Goal: Find specific page/section: Find specific page/section

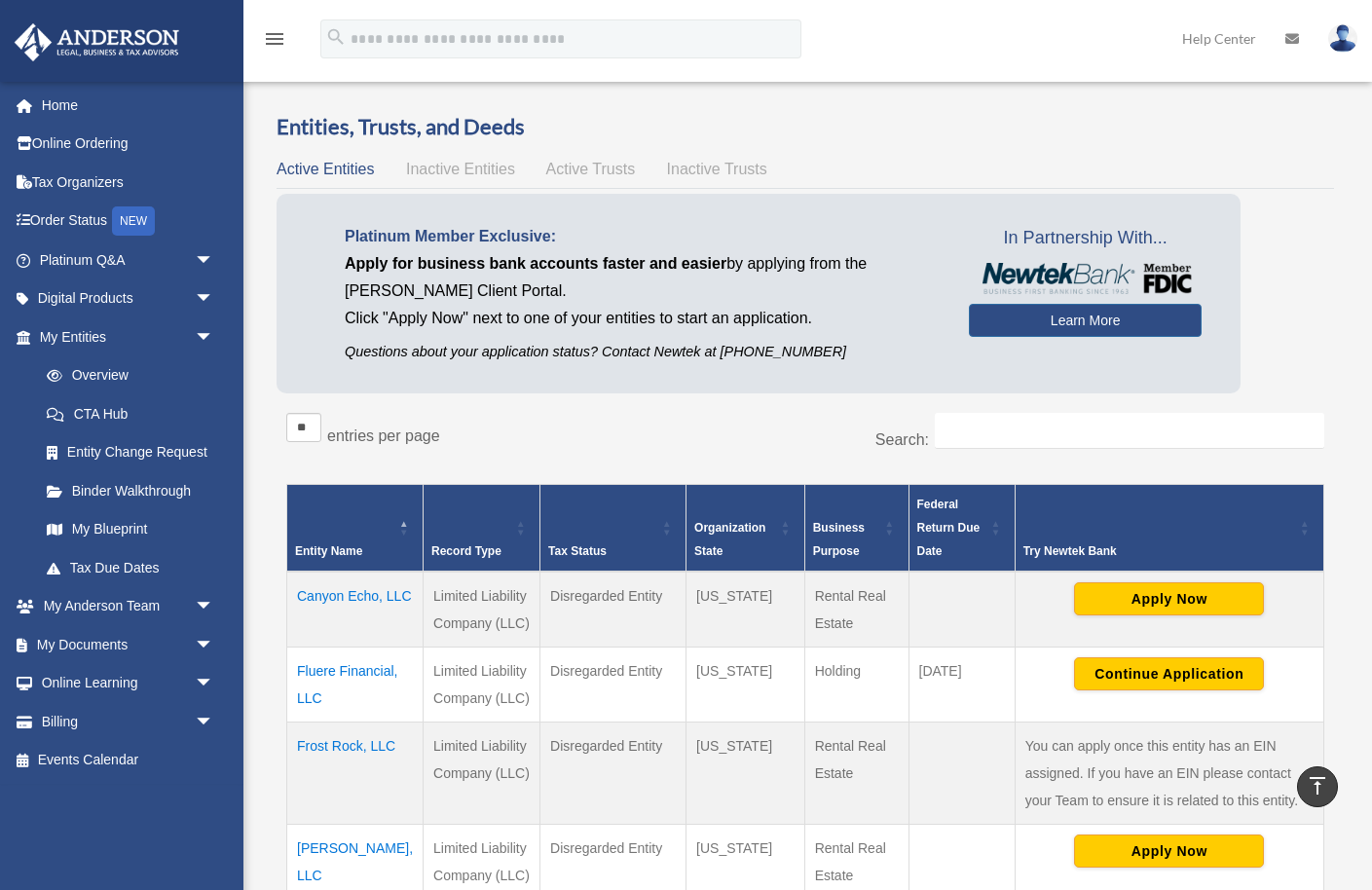
scroll to position [461, 0]
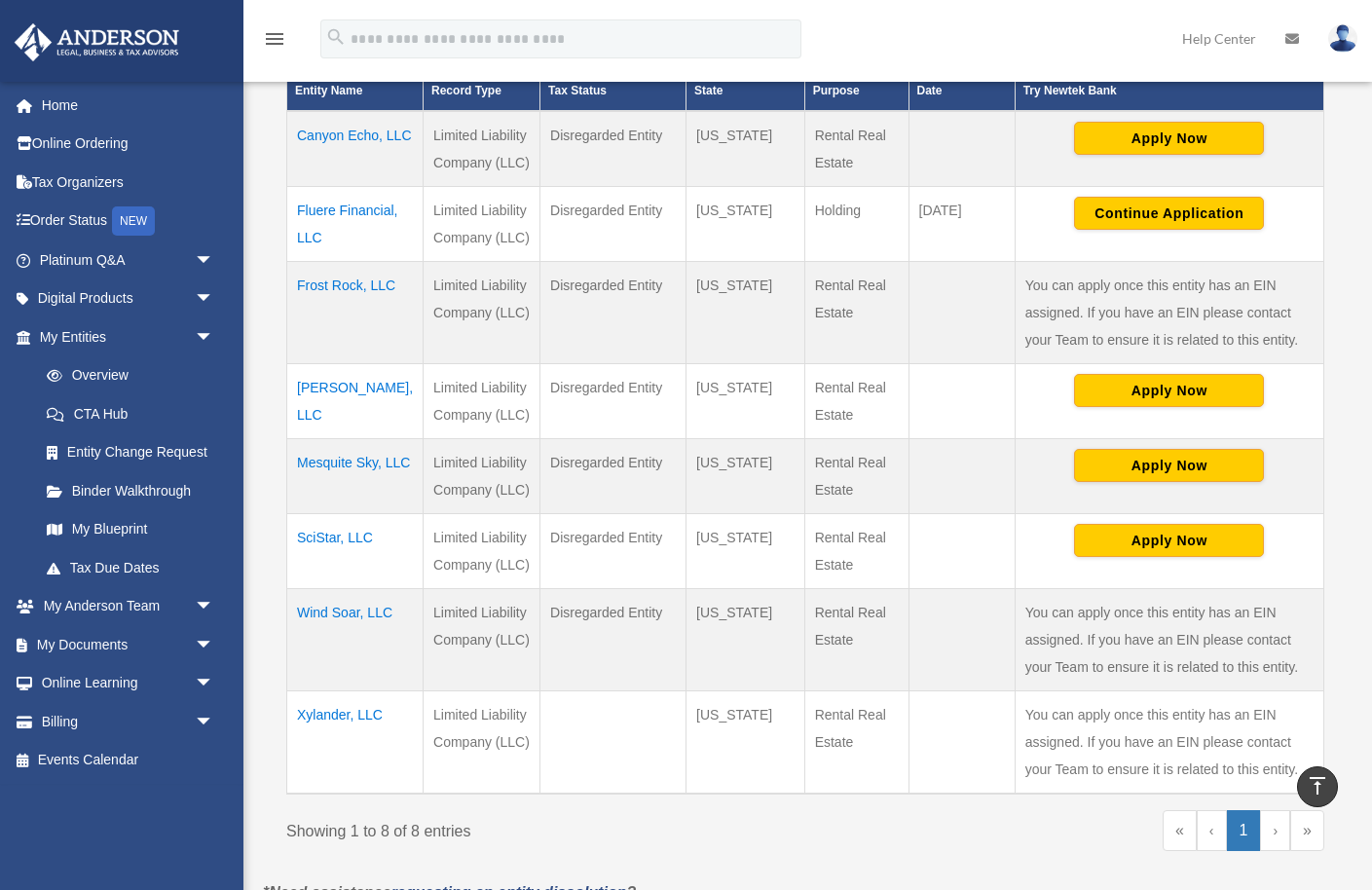
click at [313, 165] on td "Canyon Echo, LLC" at bounding box center [356, 149] width 137 height 76
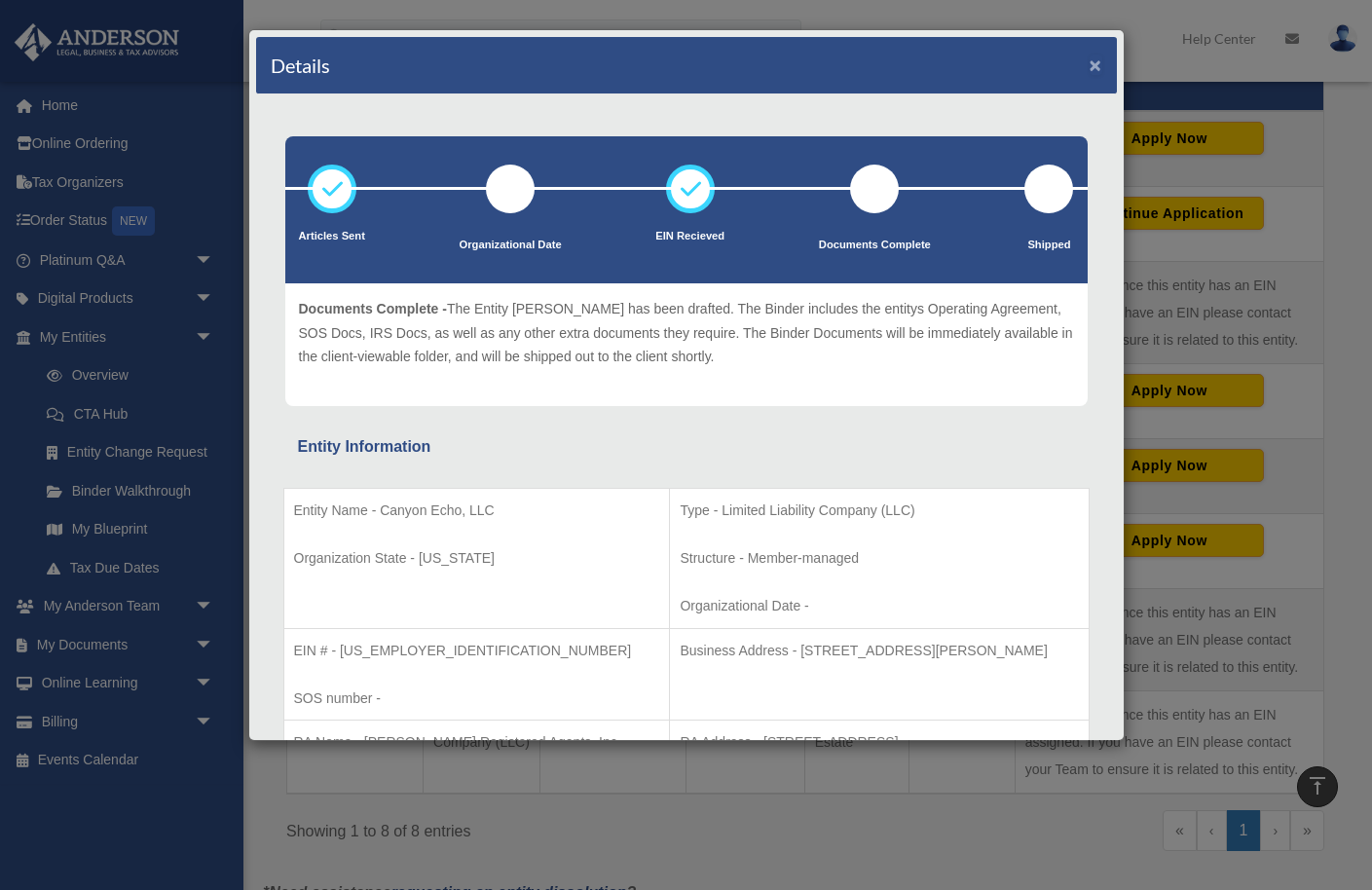
click at [1091, 62] on button "×" at bounding box center [1095, 64] width 13 height 21
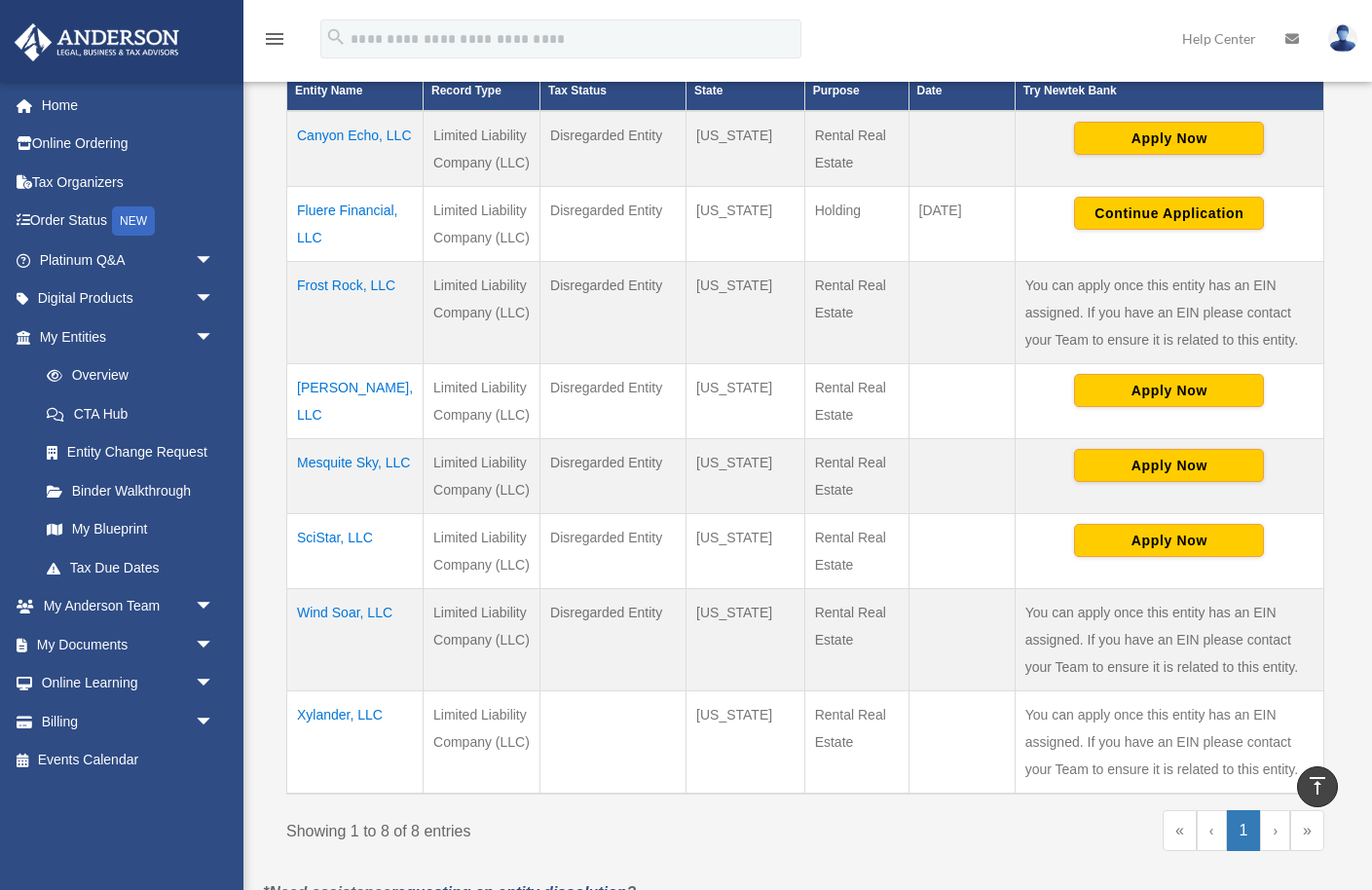
click at [322, 309] on td "Frost Rock, LLC" at bounding box center [356, 312] width 137 height 102
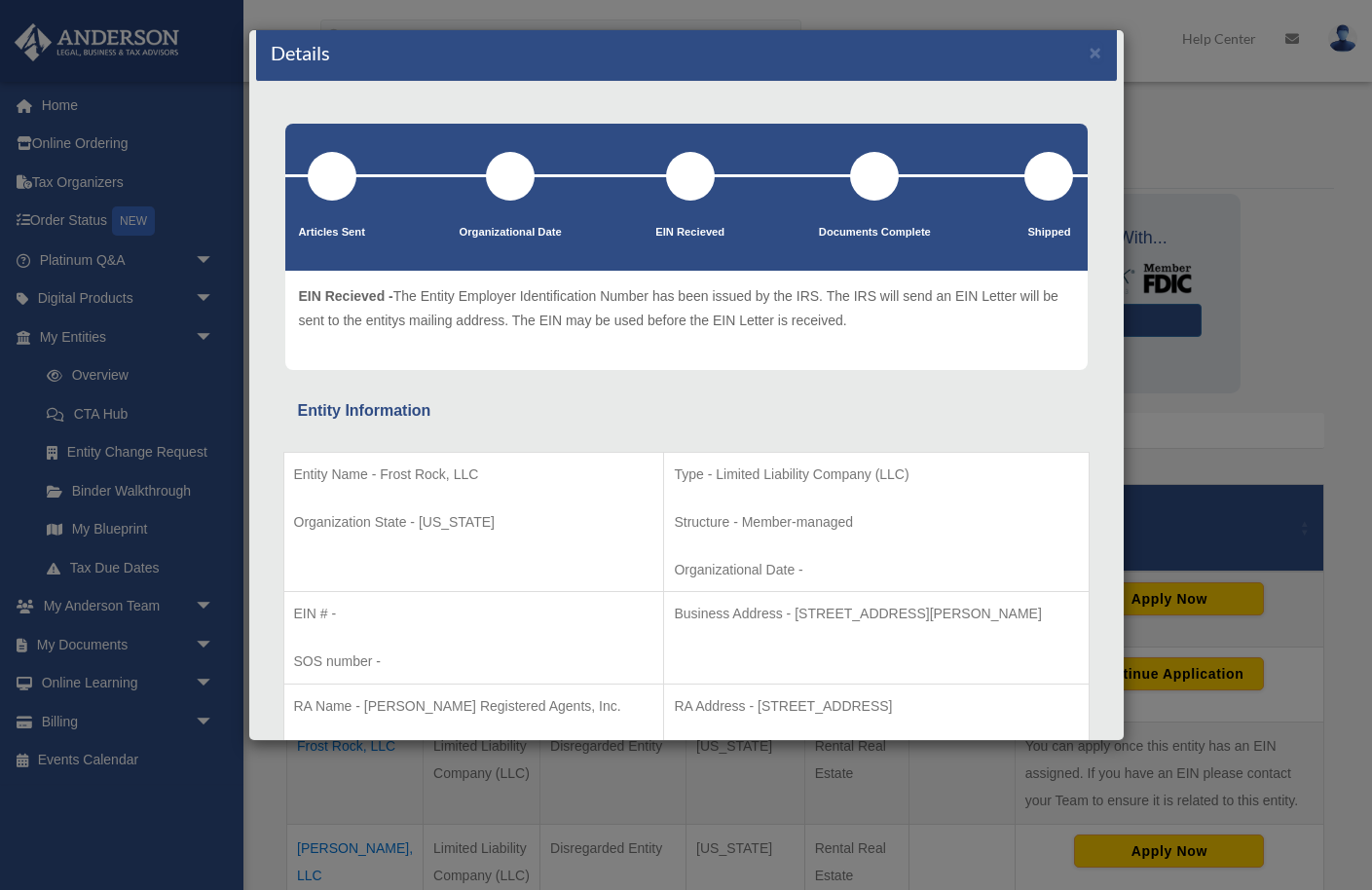
scroll to position [25, 0]
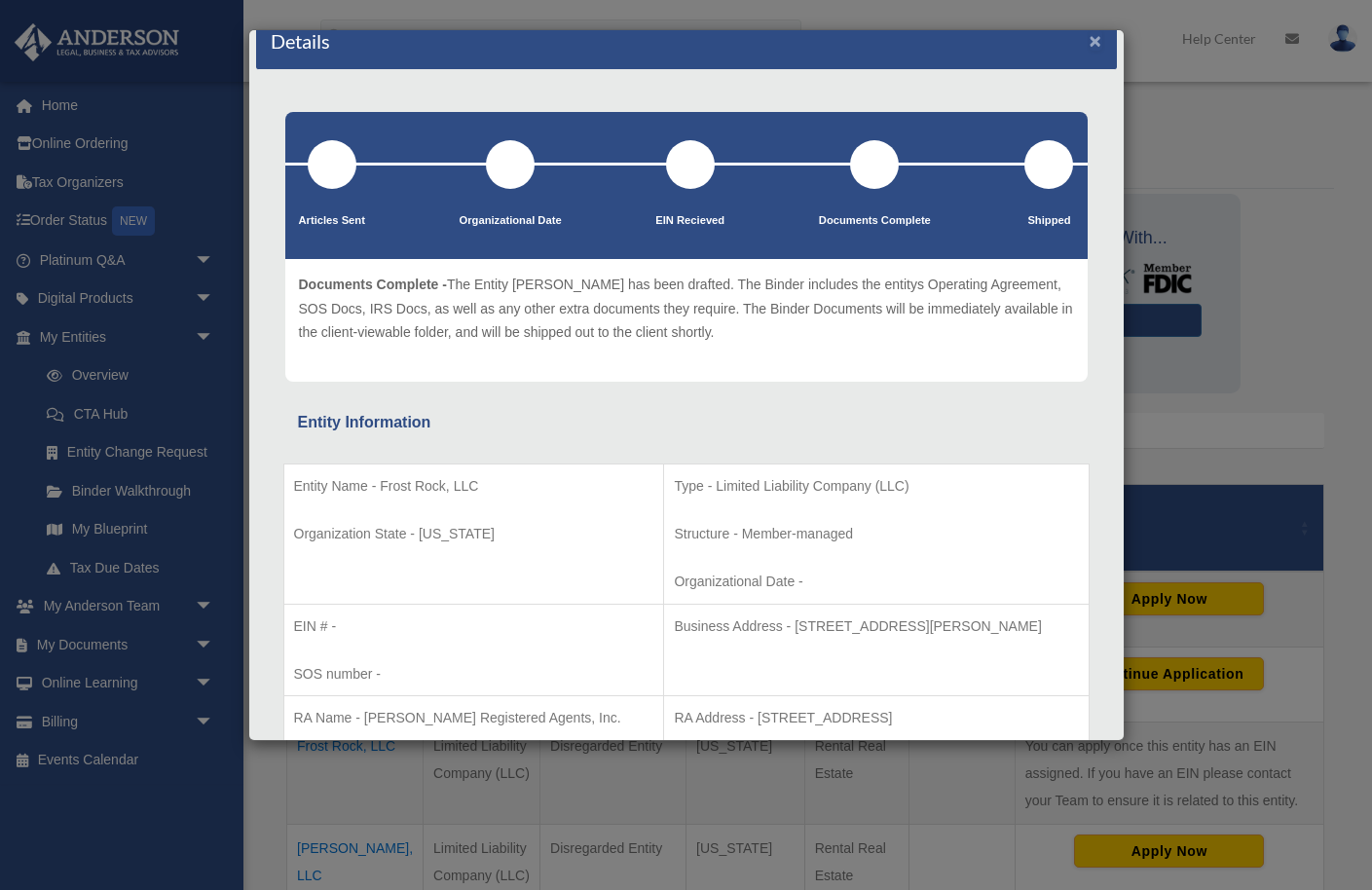
click at [1095, 40] on button "×" at bounding box center [1095, 40] width 13 height 21
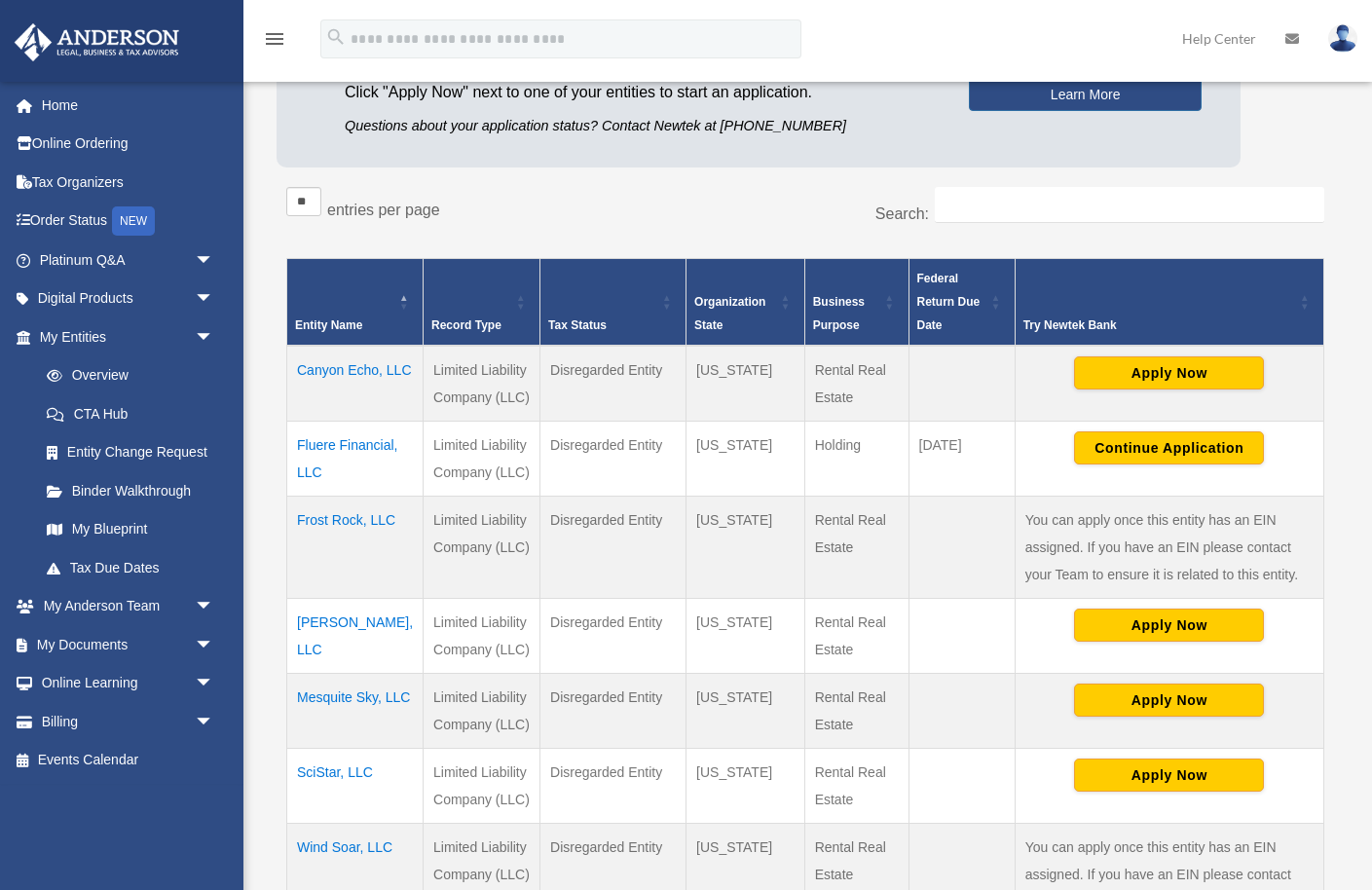
scroll to position [229, 0]
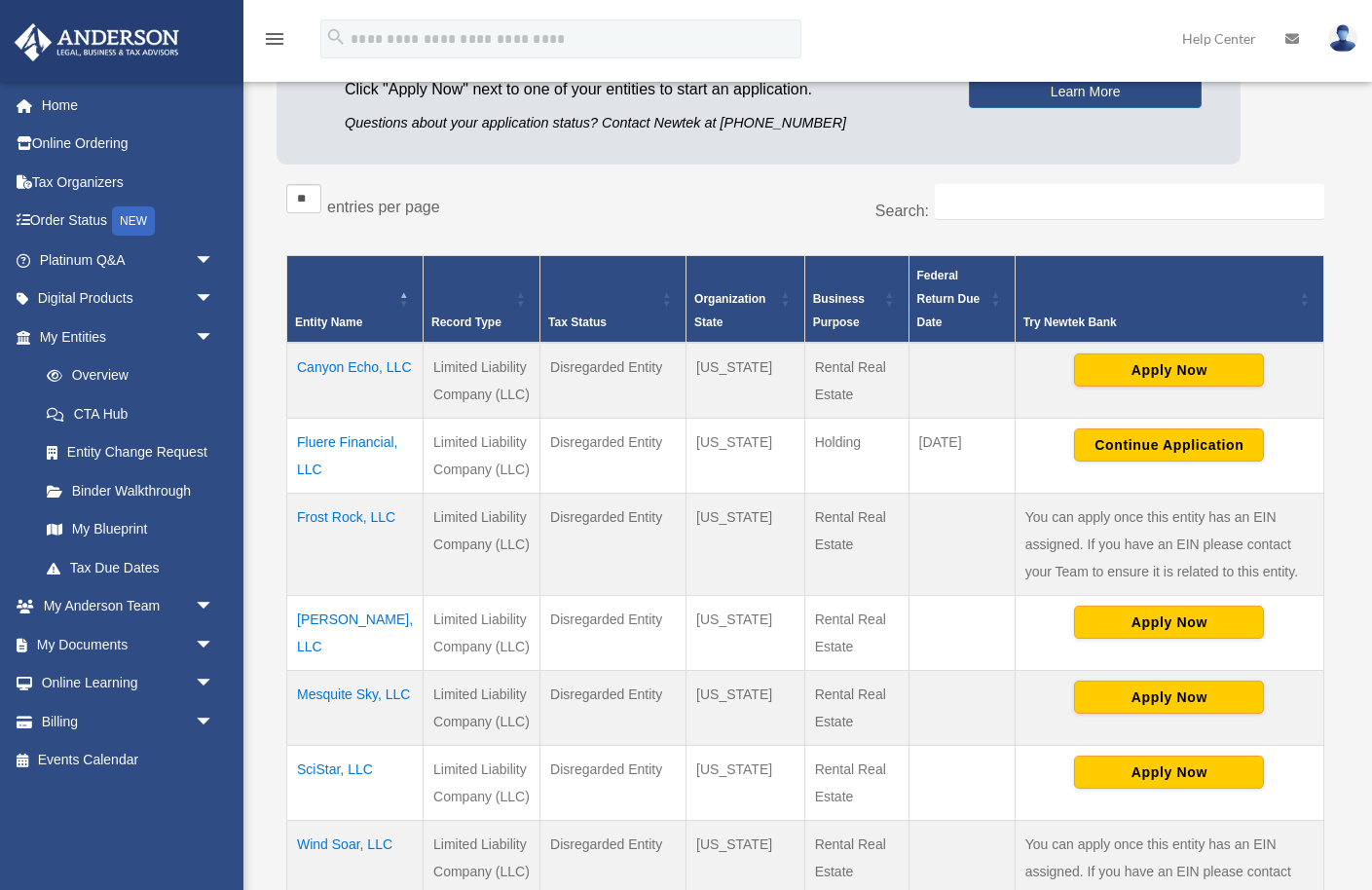
click at [349, 650] on td "Mesa Dawn, LLC" at bounding box center [356, 633] width 137 height 75
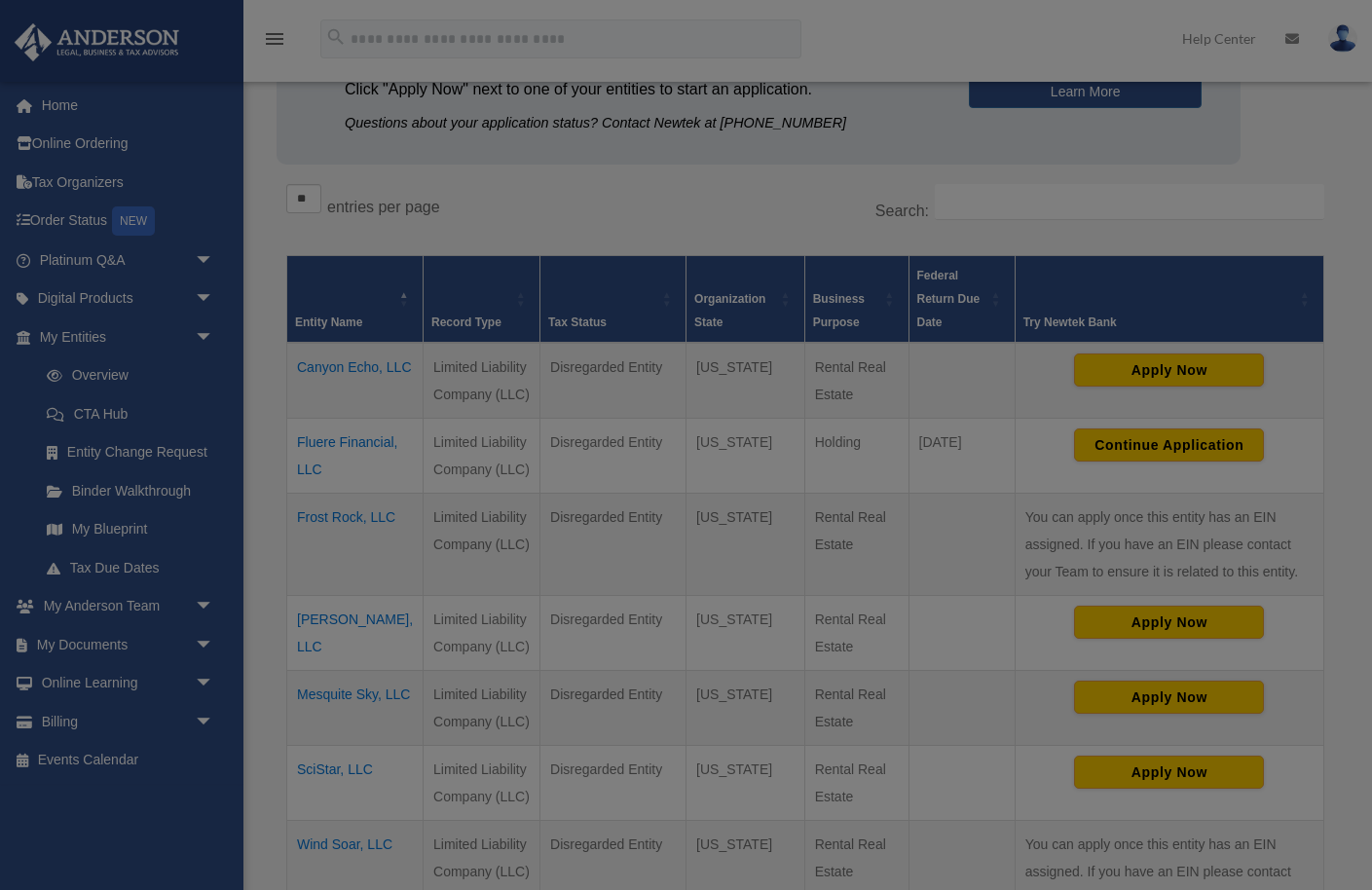
scroll to position [0, 0]
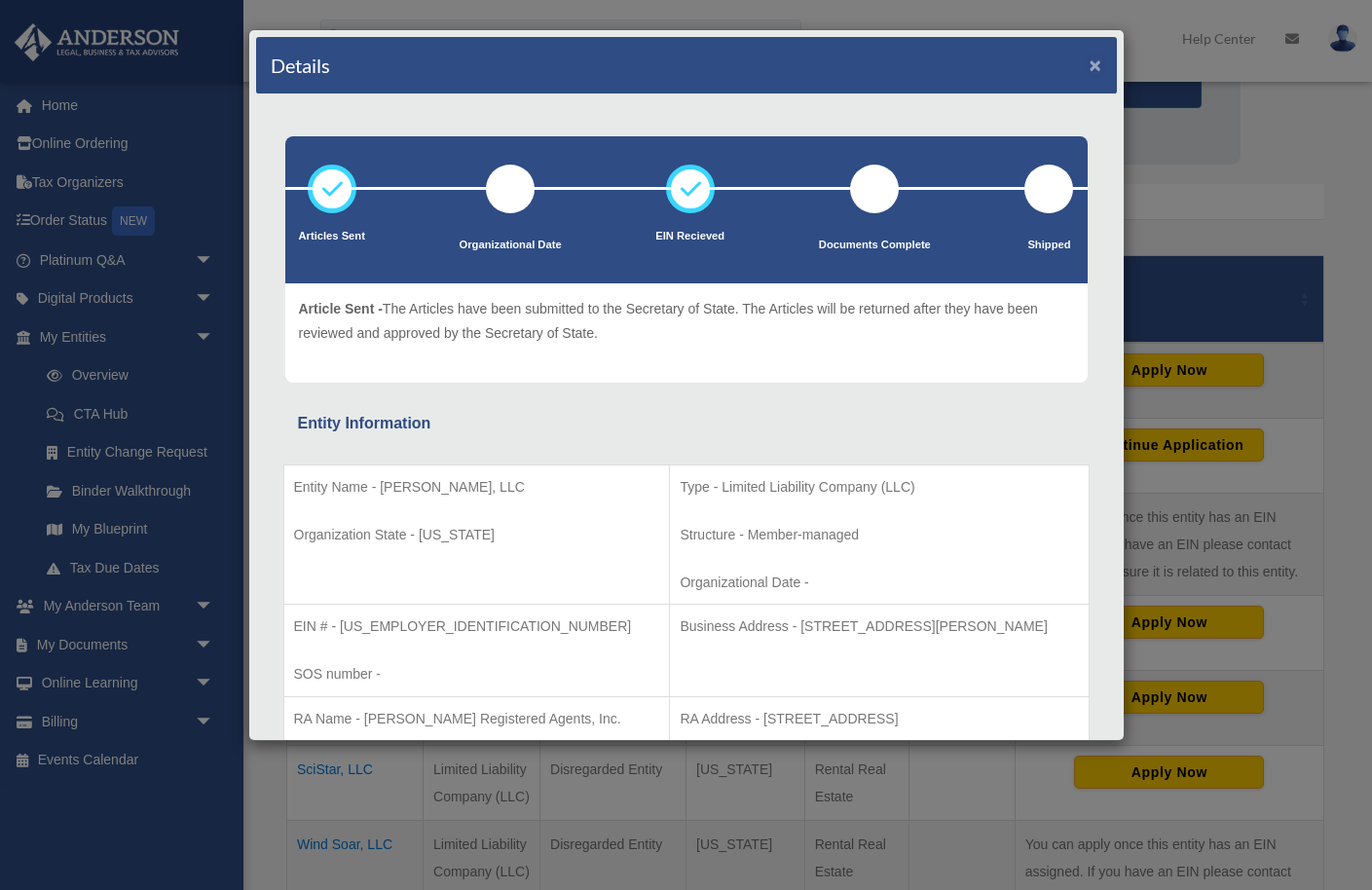
click at [1093, 63] on button "×" at bounding box center [1095, 64] width 13 height 21
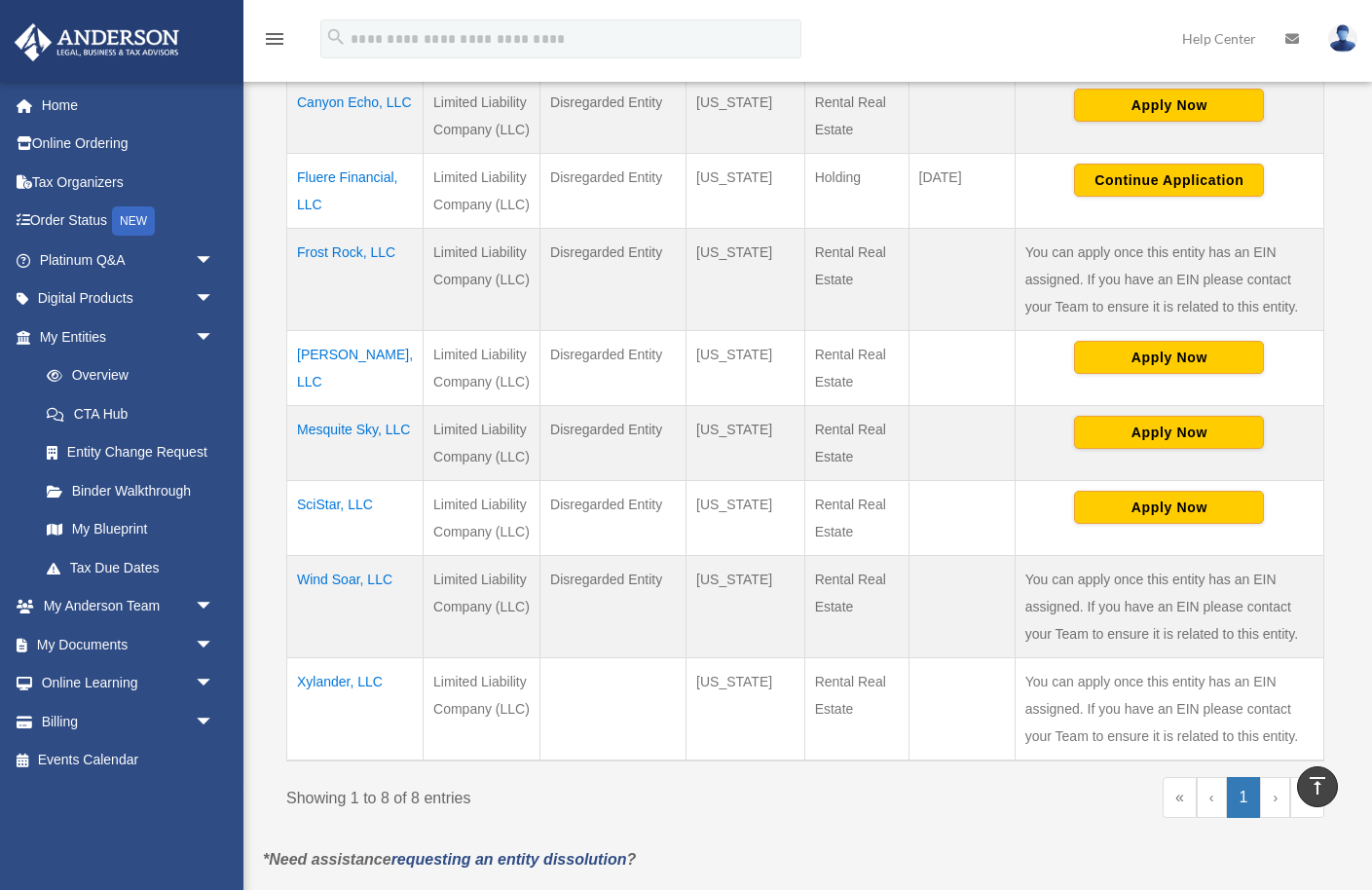
scroll to position [497, 0]
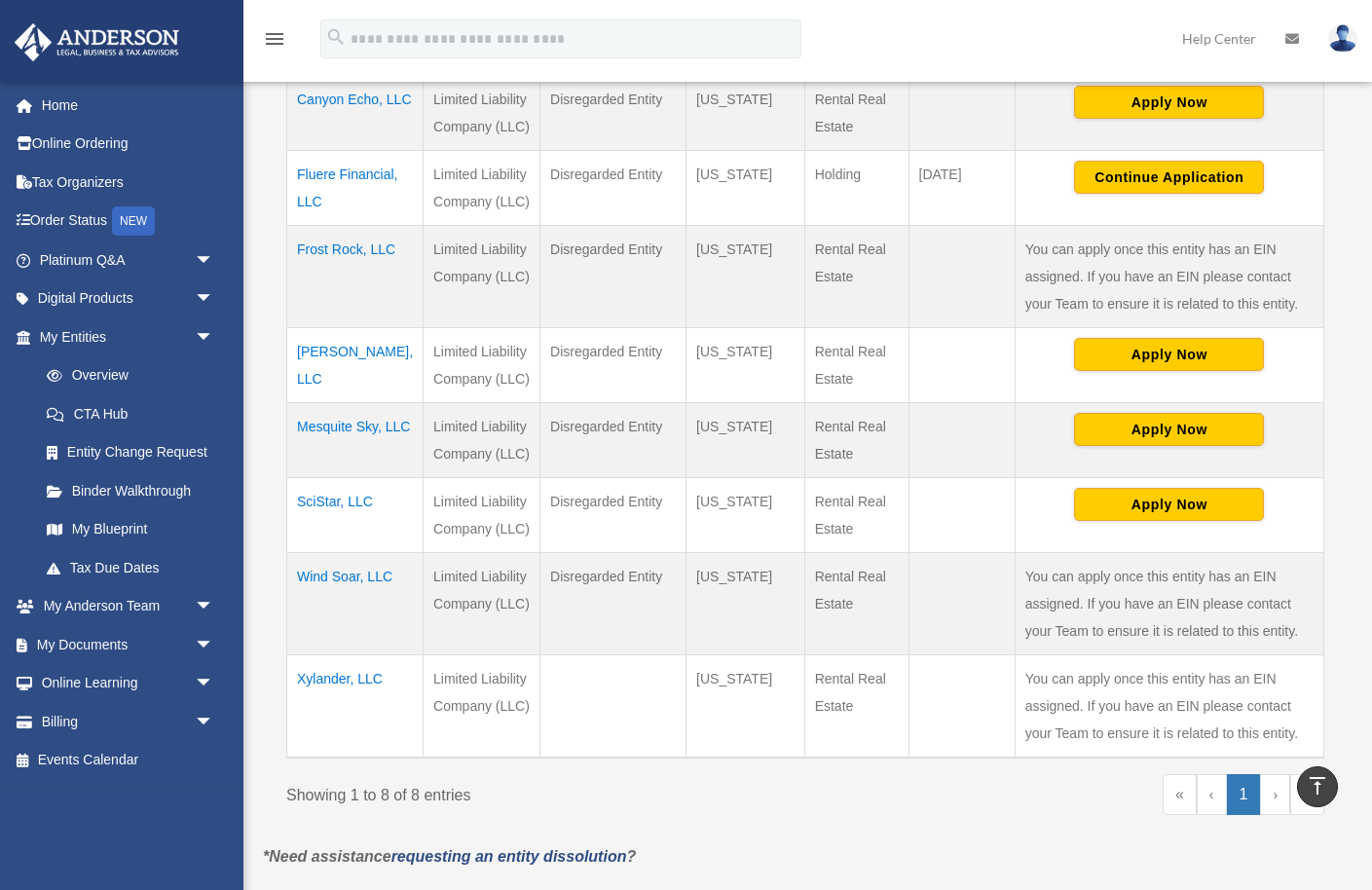
click at [338, 606] on td "Wind Soar, LLC" at bounding box center [356, 604] width 137 height 102
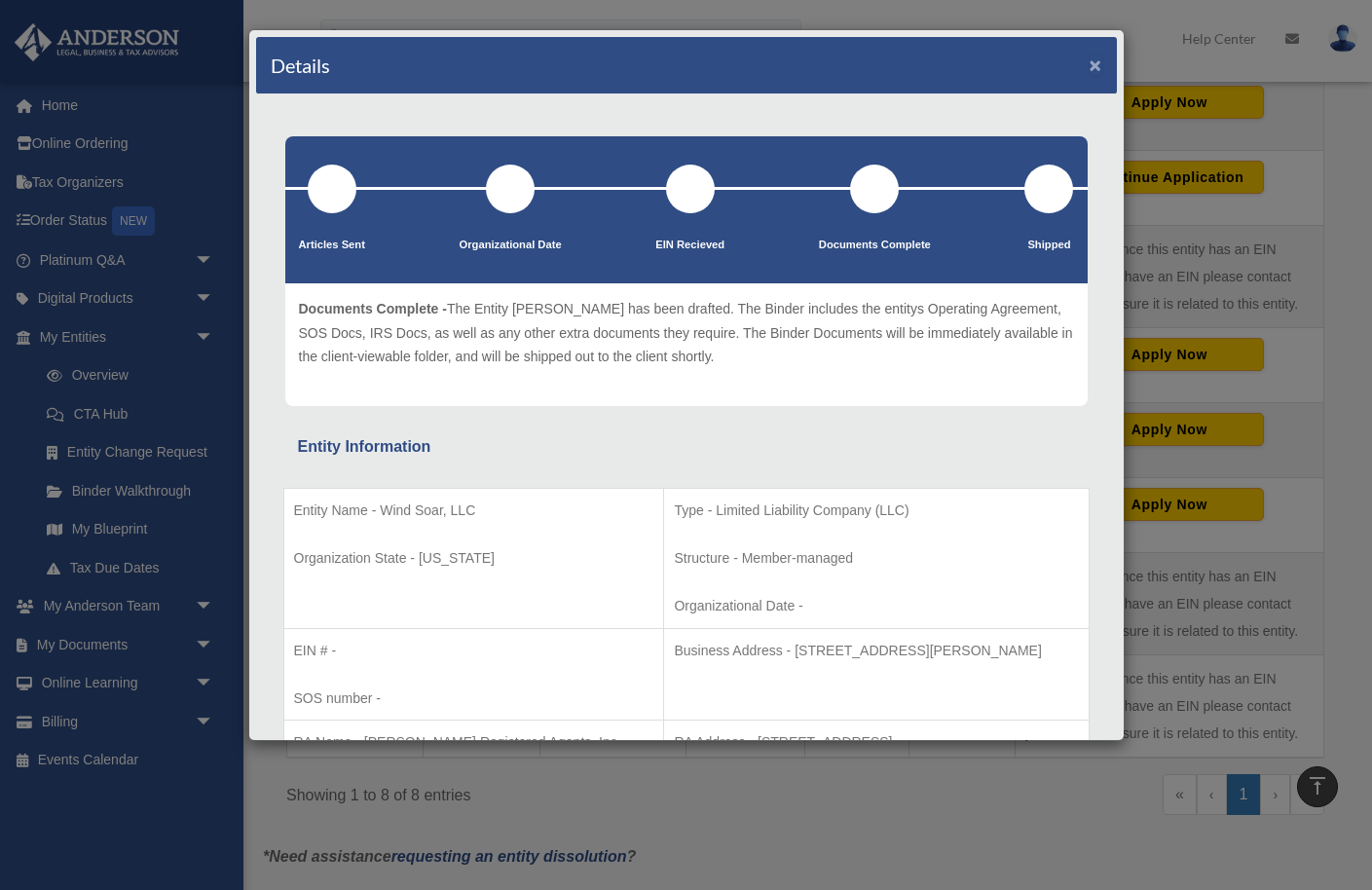
click at [1091, 61] on button "×" at bounding box center [1095, 64] width 13 height 21
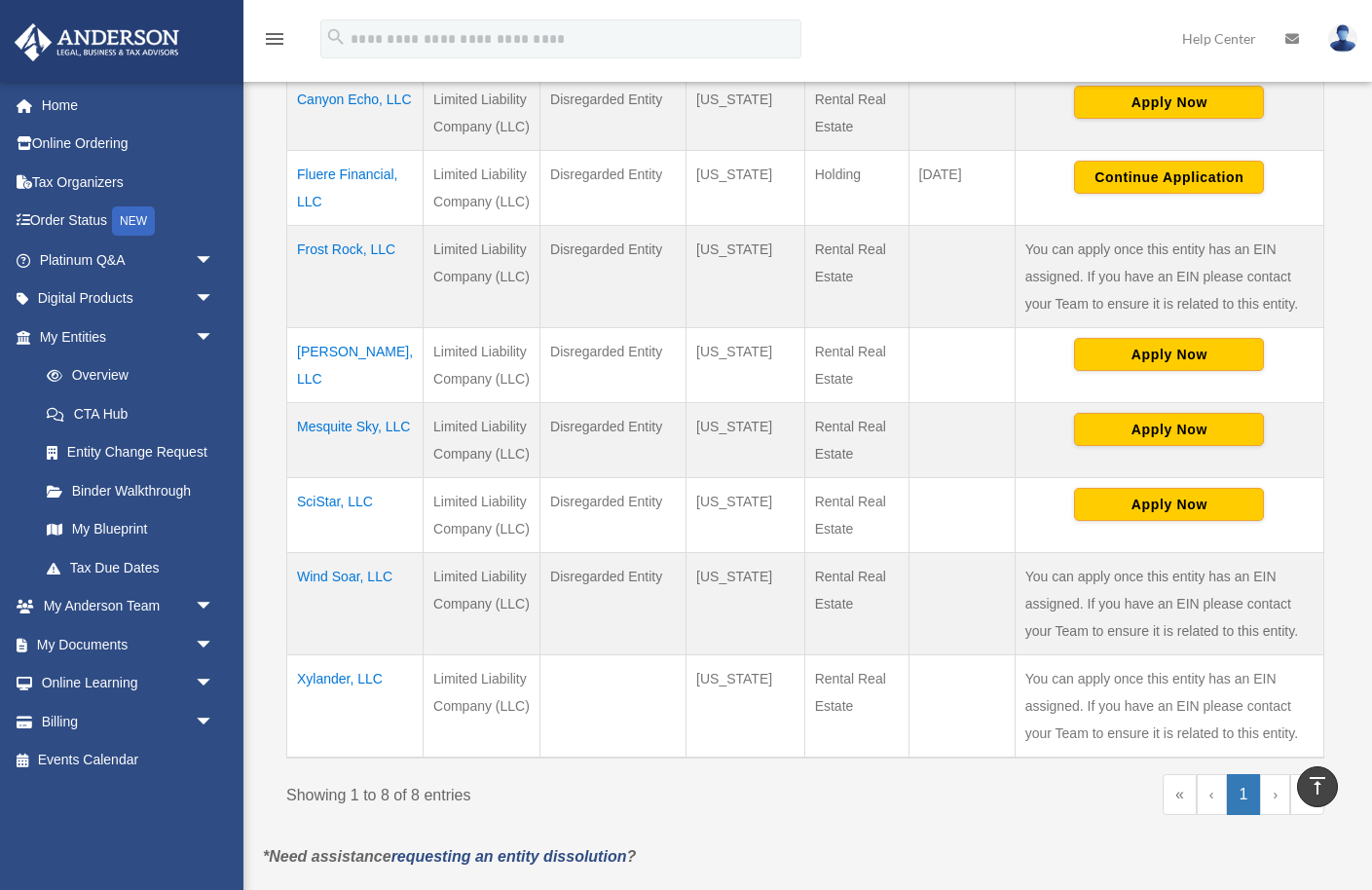
click at [341, 701] on td "Xylander, LLC" at bounding box center [356, 707] width 137 height 103
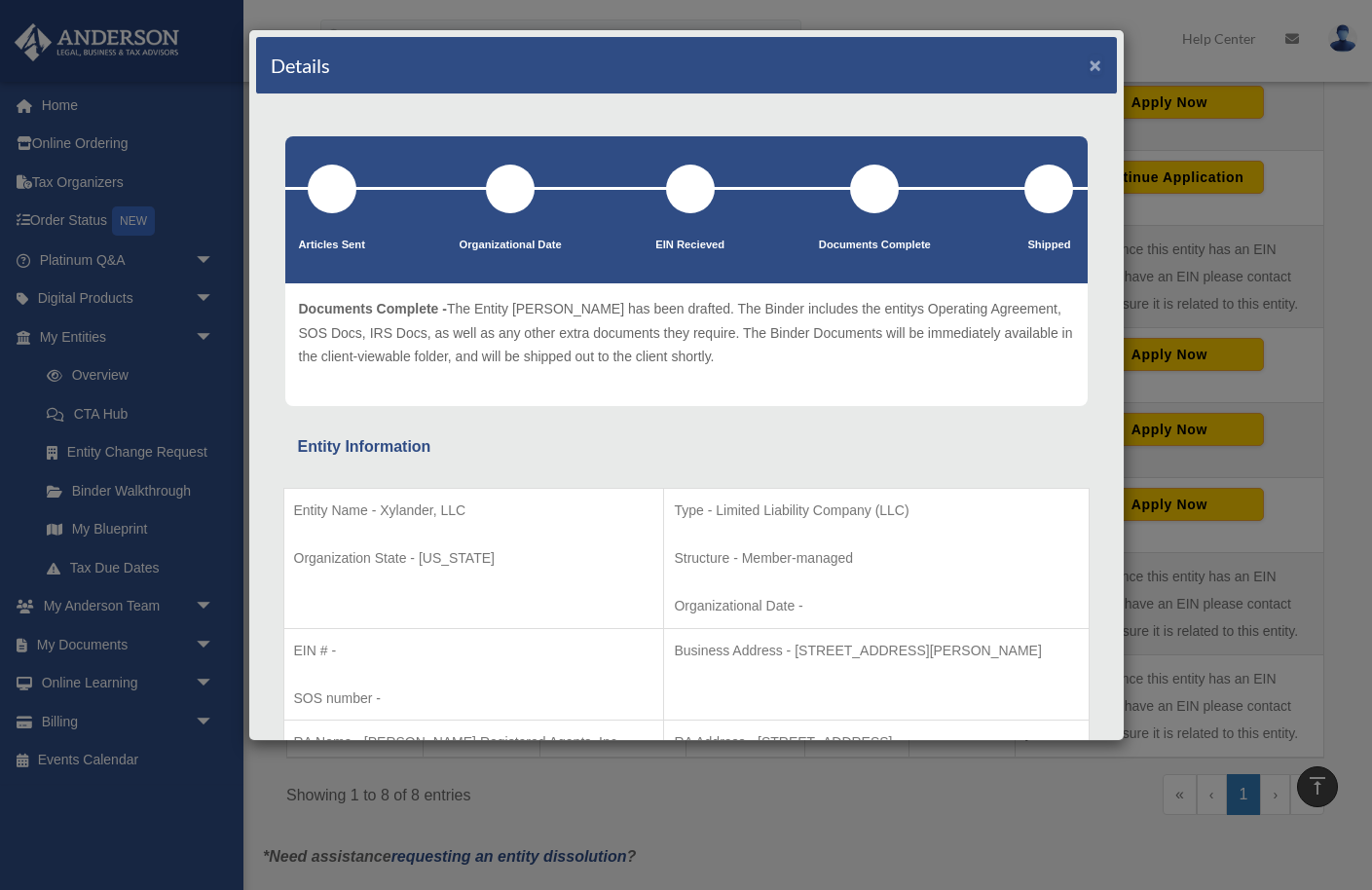
click at [1097, 66] on button "×" at bounding box center [1095, 64] width 13 height 21
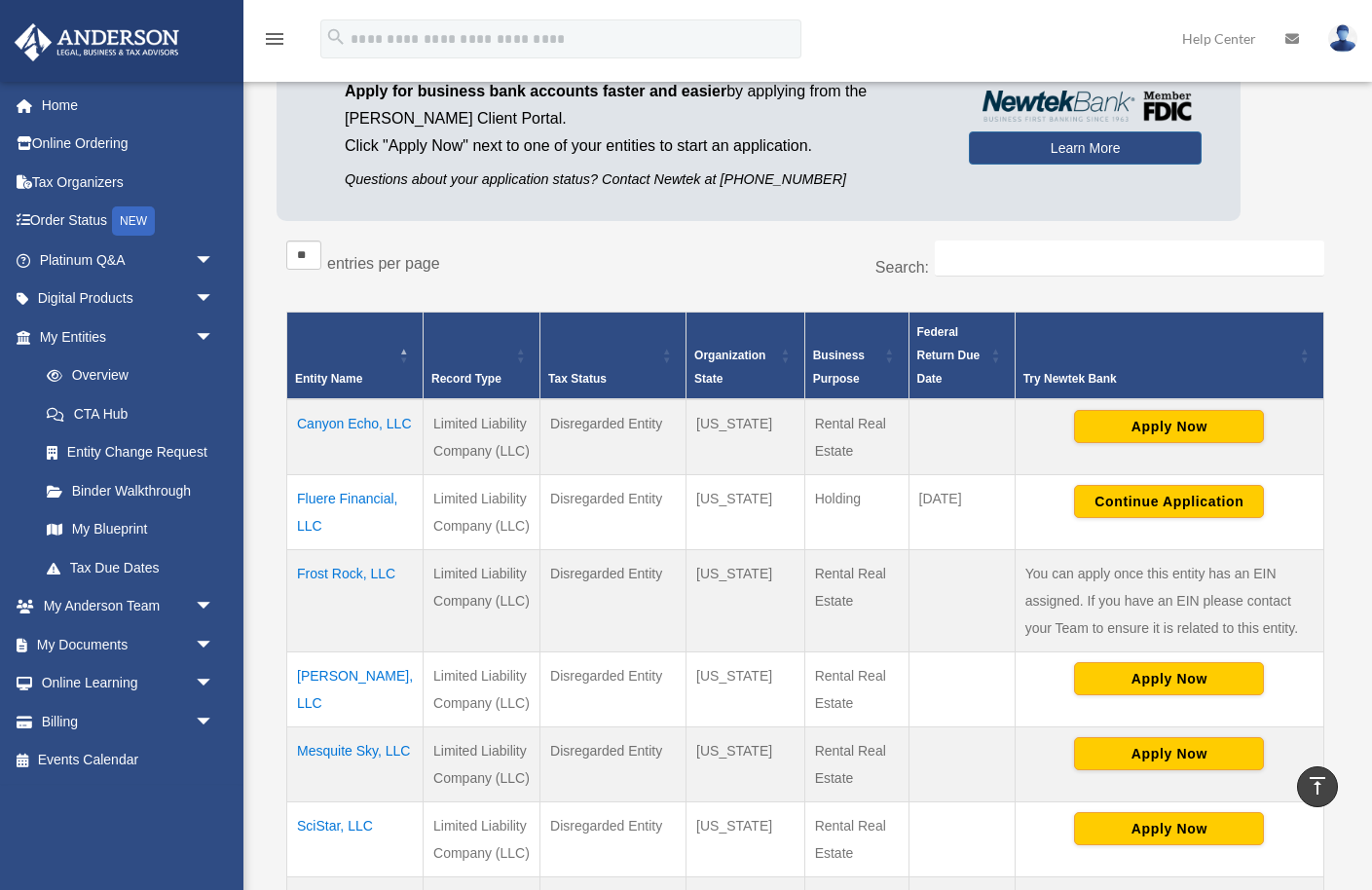
scroll to position [0, 0]
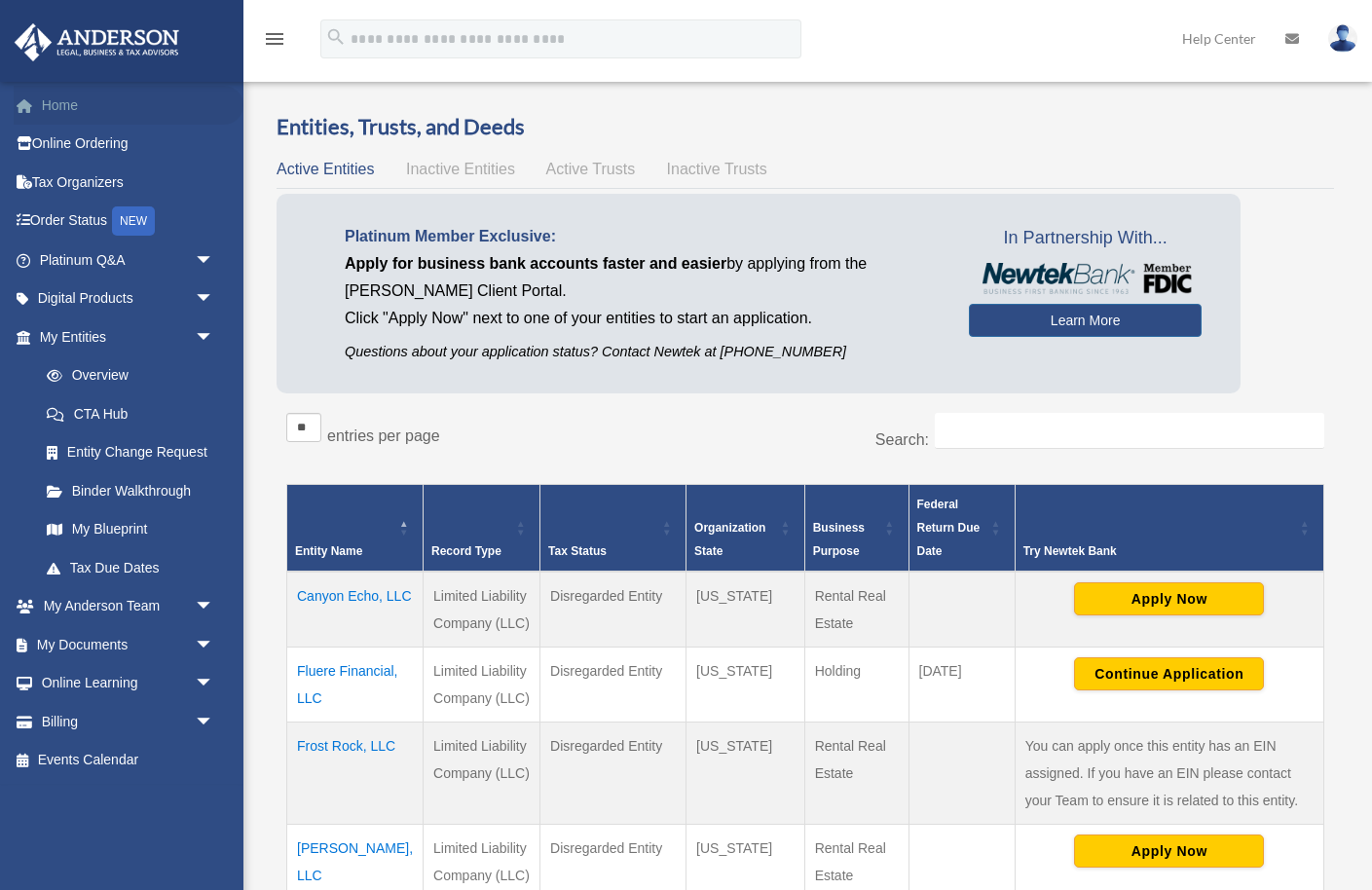
click at [63, 104] on link "Home" at bounding box center [129, 104] width 230 height 39
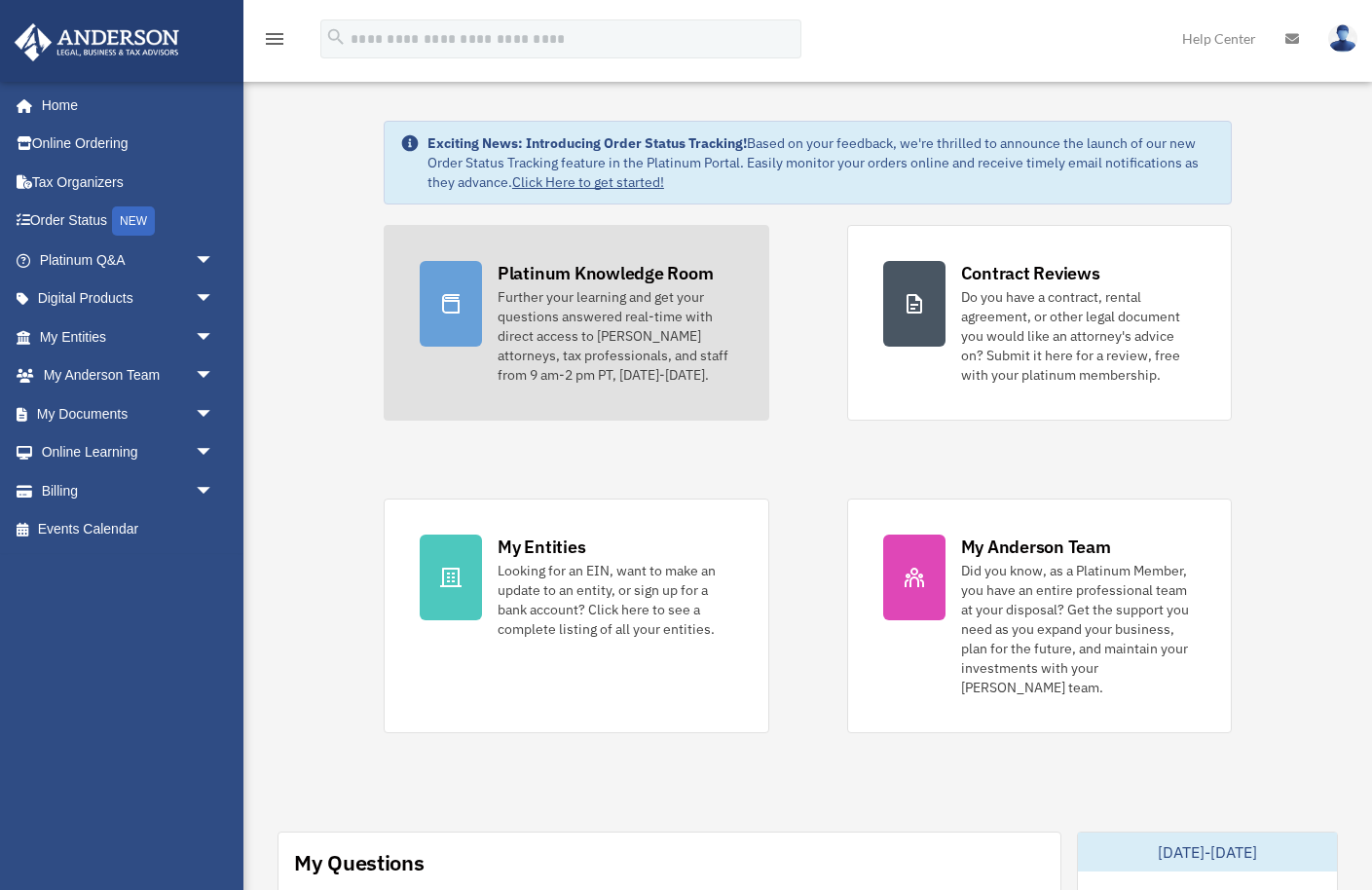
scroll to position [5, 0]
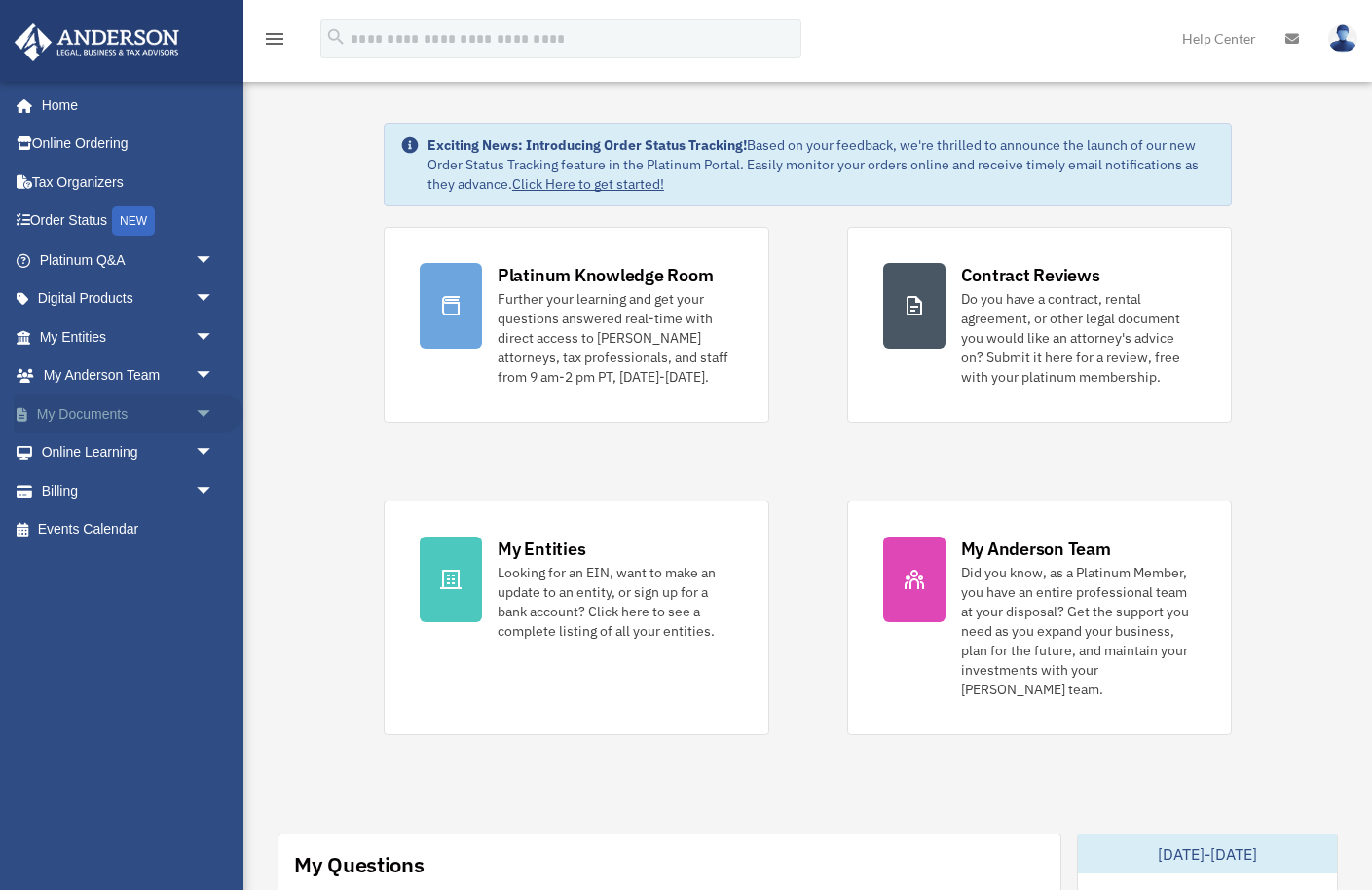
click at [203, 410] on span "arrow_drop_down" at bounding box center [213, 414] width 39 height 40
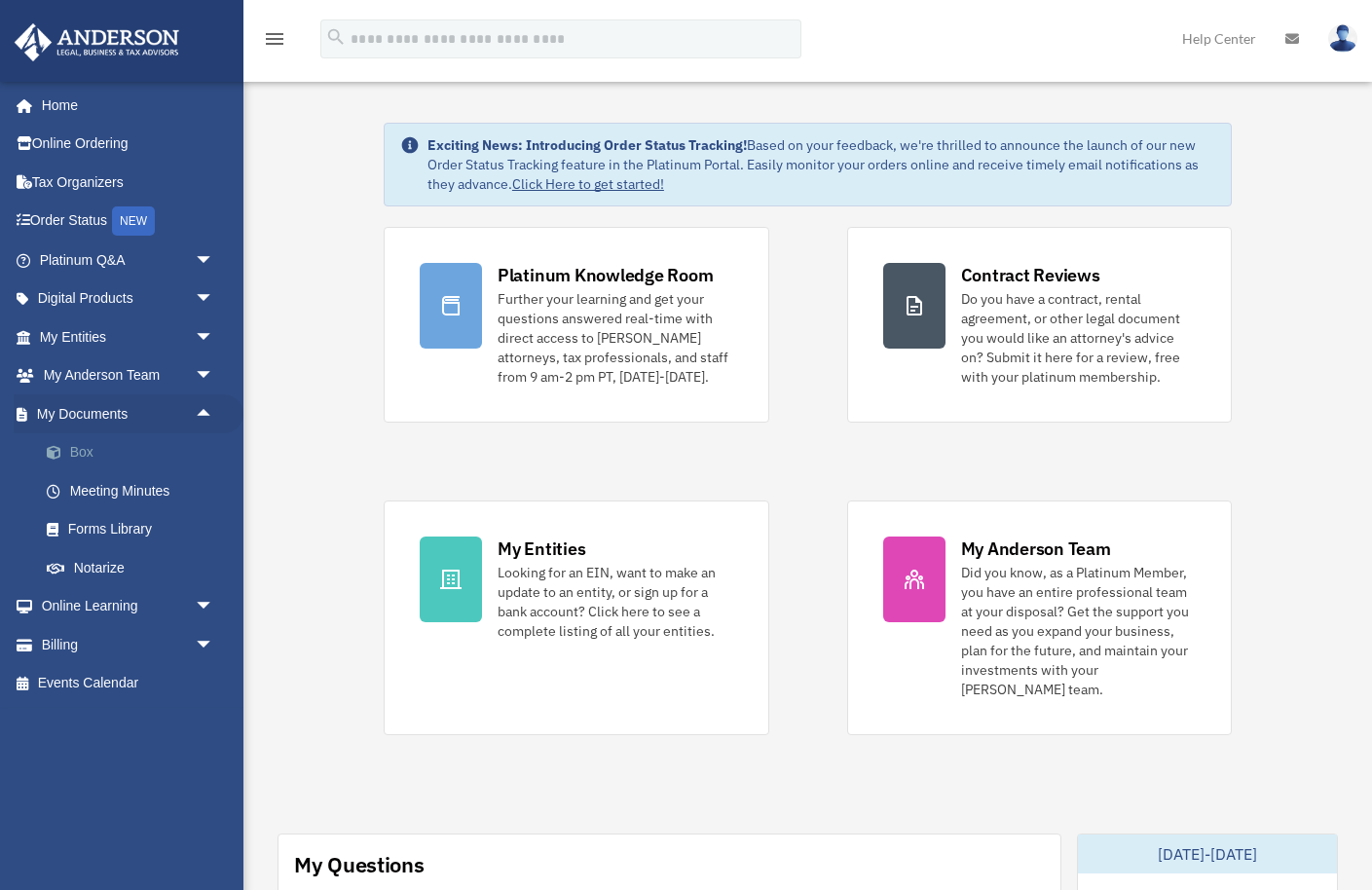
click at [81, 452] on link "Box" at bounding box center [136, 452] width 216 height 39
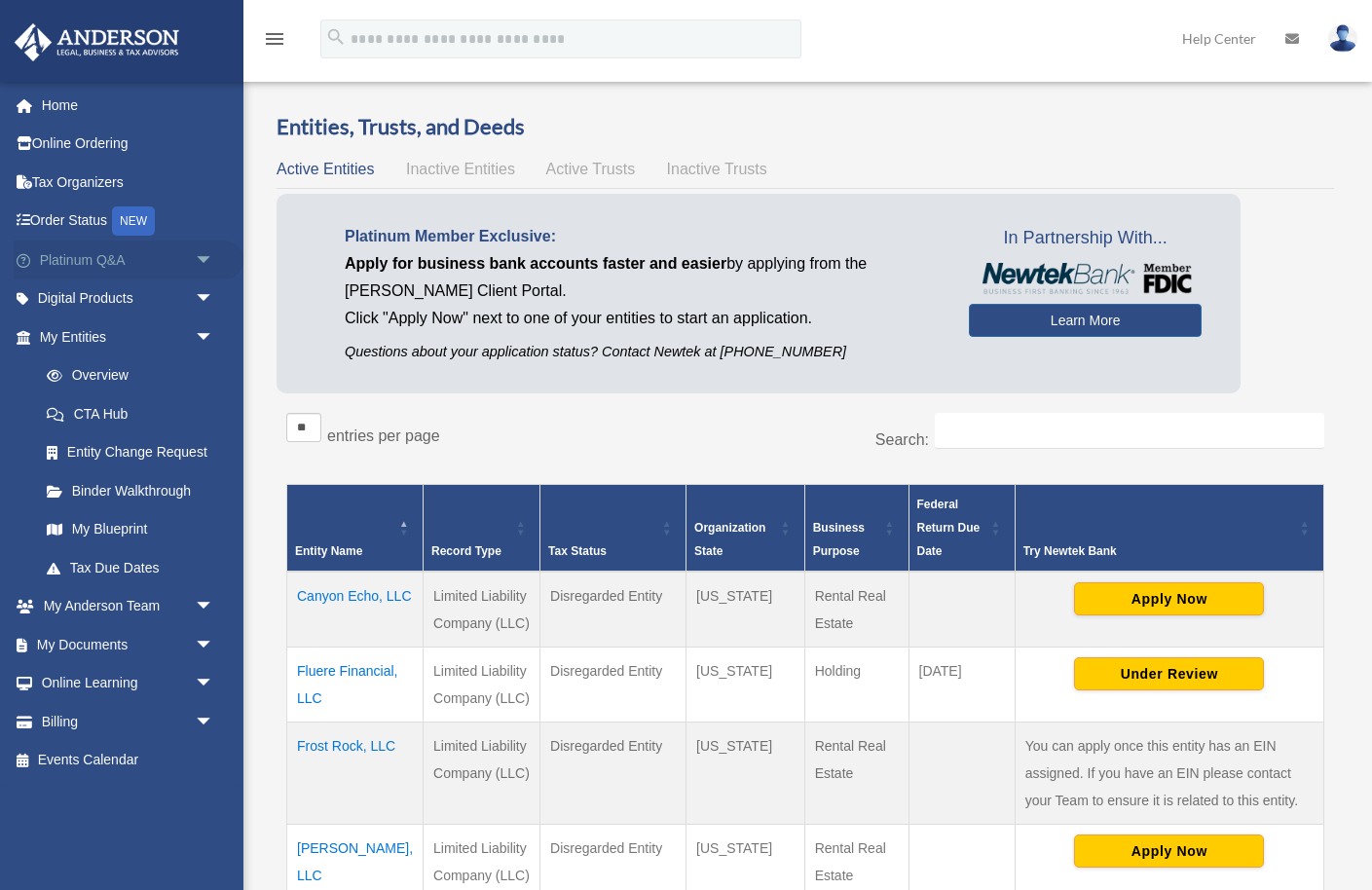
click at [102, 262] on link "Platinum Q&A arrow_drop_down" at bounding box center [129, 260] width 230 height 39
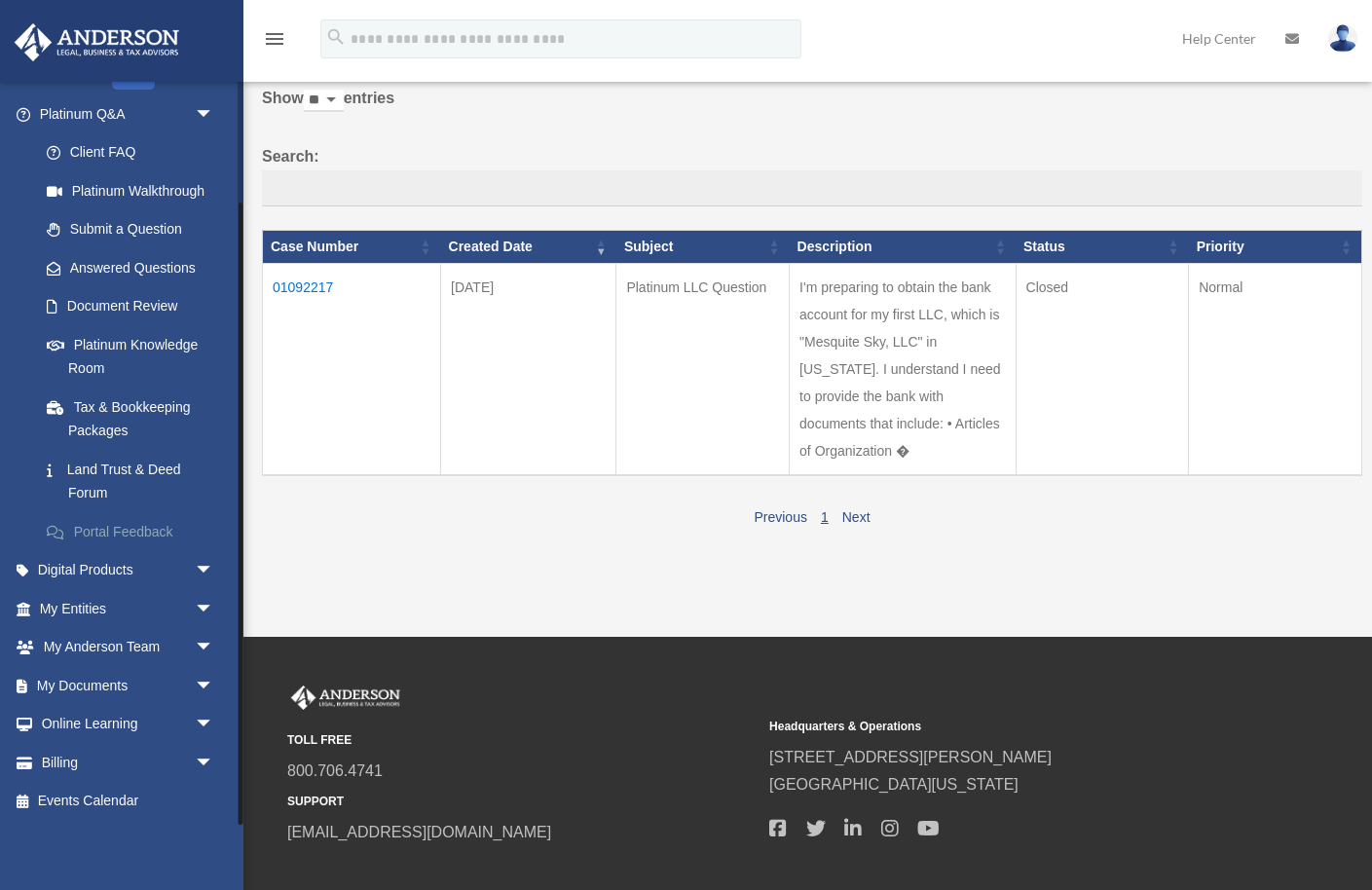
scroll to position [100, 0]
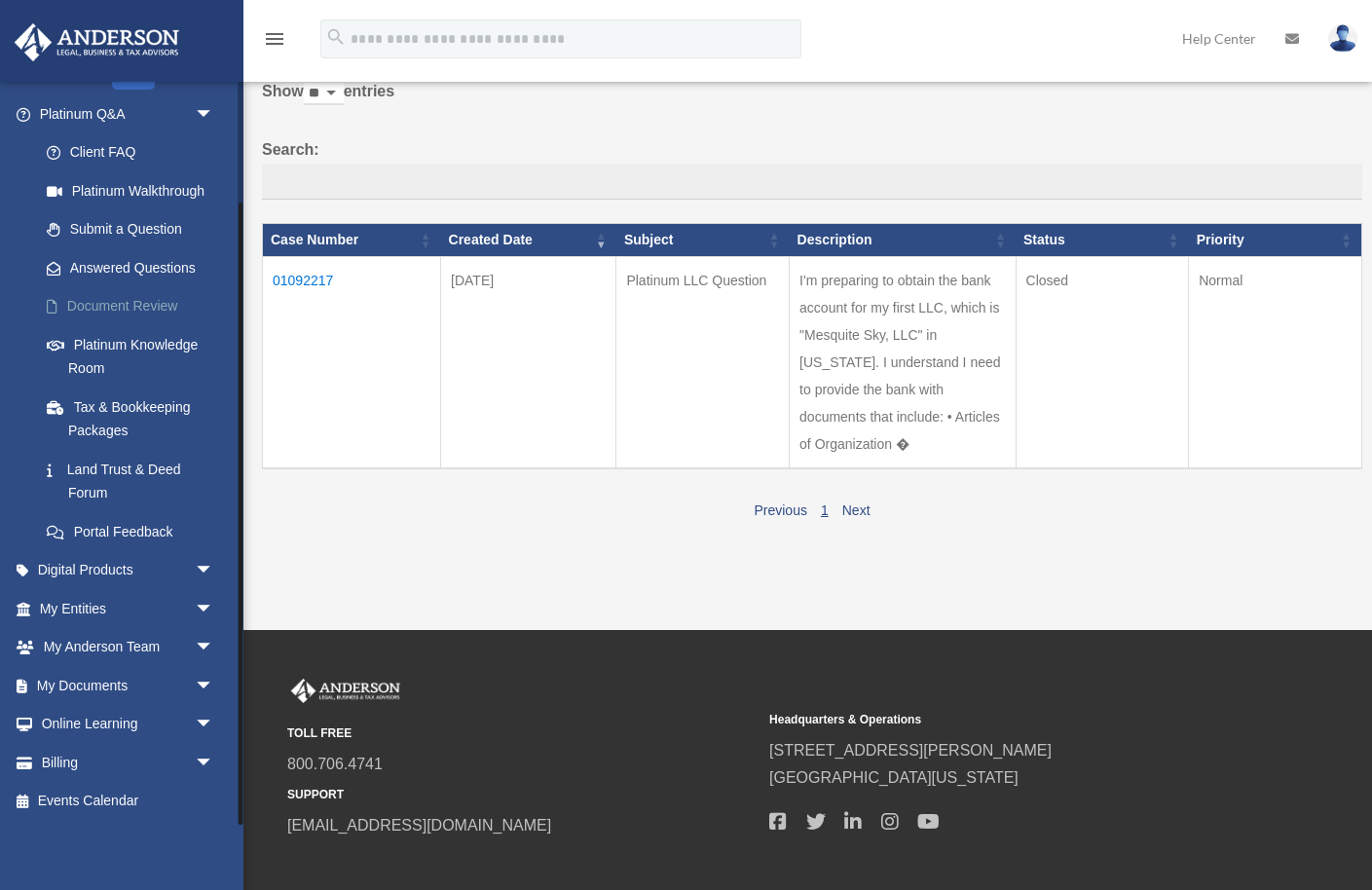
click at [132, 305] on link "Document Review" at bounding box center [136, 306] width 216 height 39
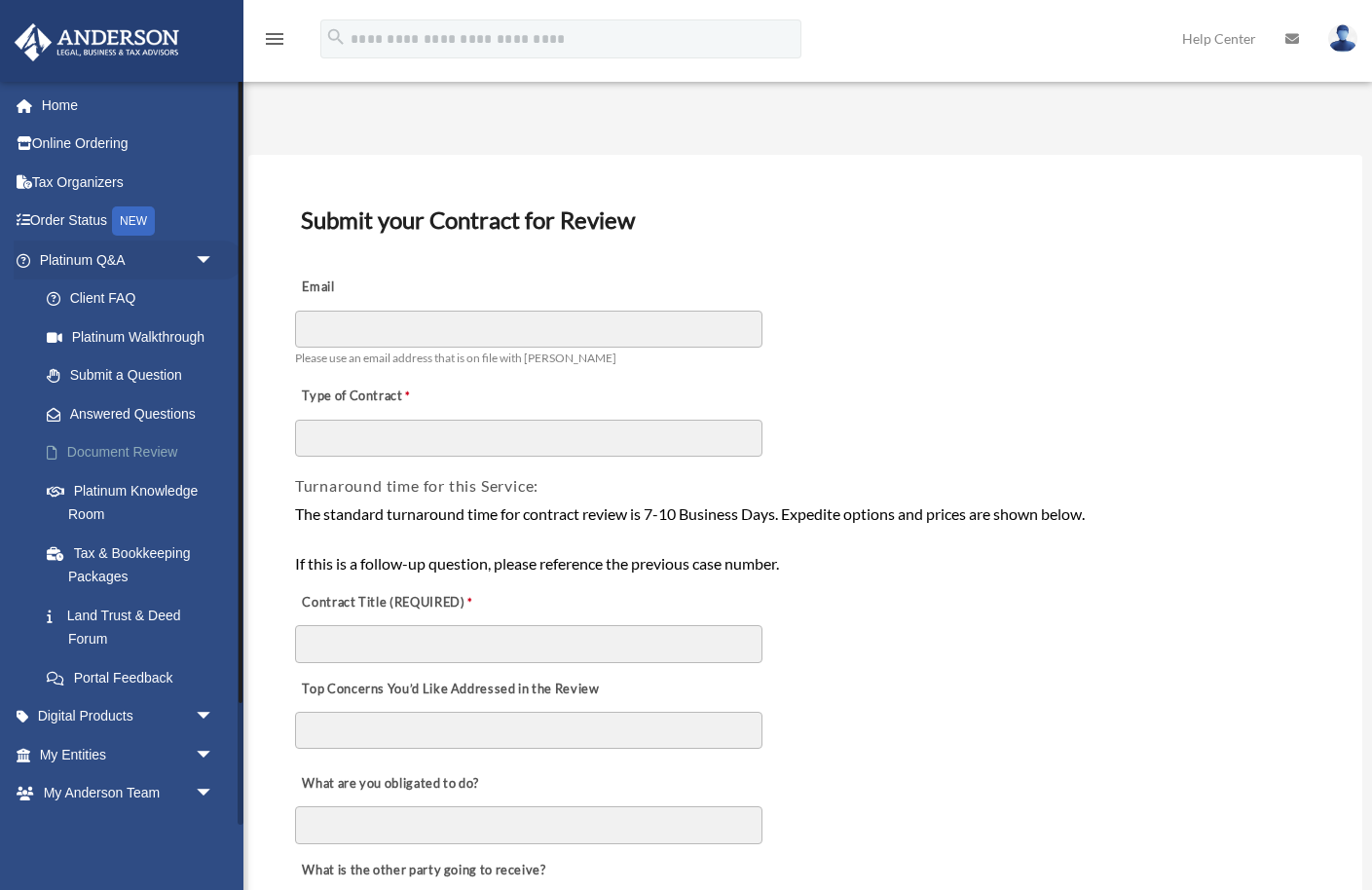
click at [101, 452] on link "Document Review" at bounding box center [136, 452] width 216 height 39
click at [57, 451] on span at bounding box center [62, 453] width 10 height 14
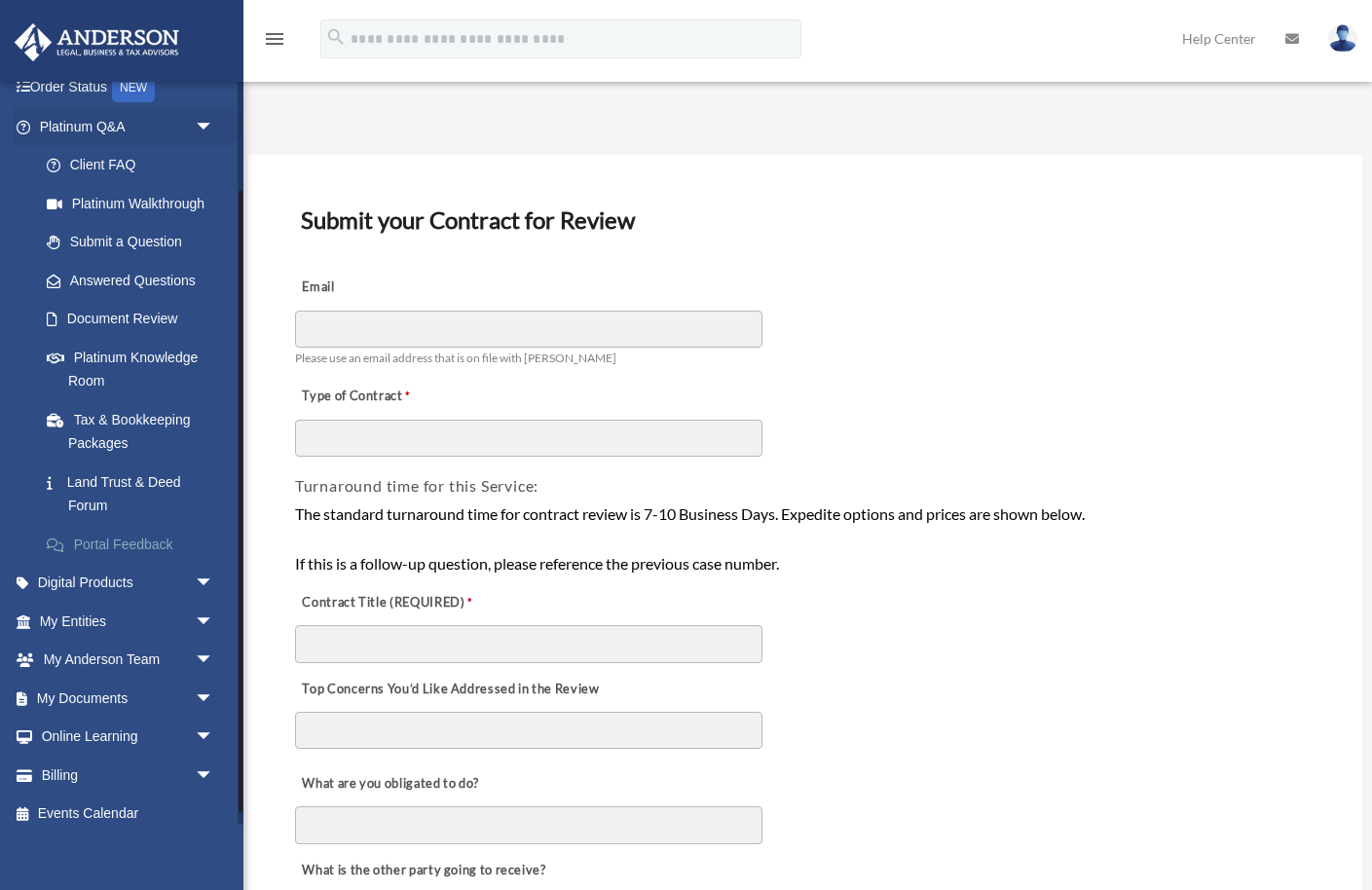
scroll to position [146, 0]
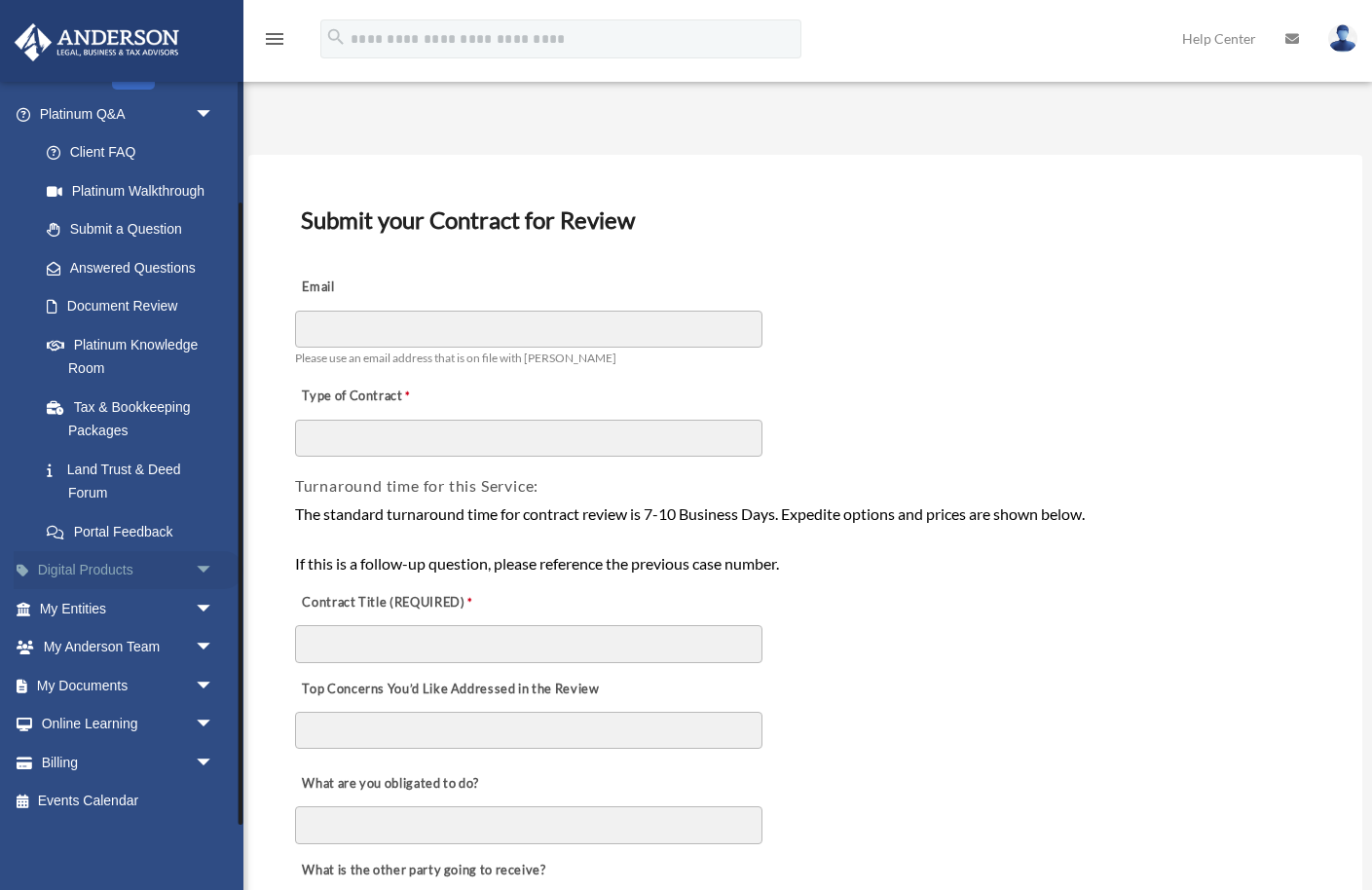
click at [82, 570] on link "Digital Products arrow_drop_down" at bounding box center [129, 570] width 230 height 39
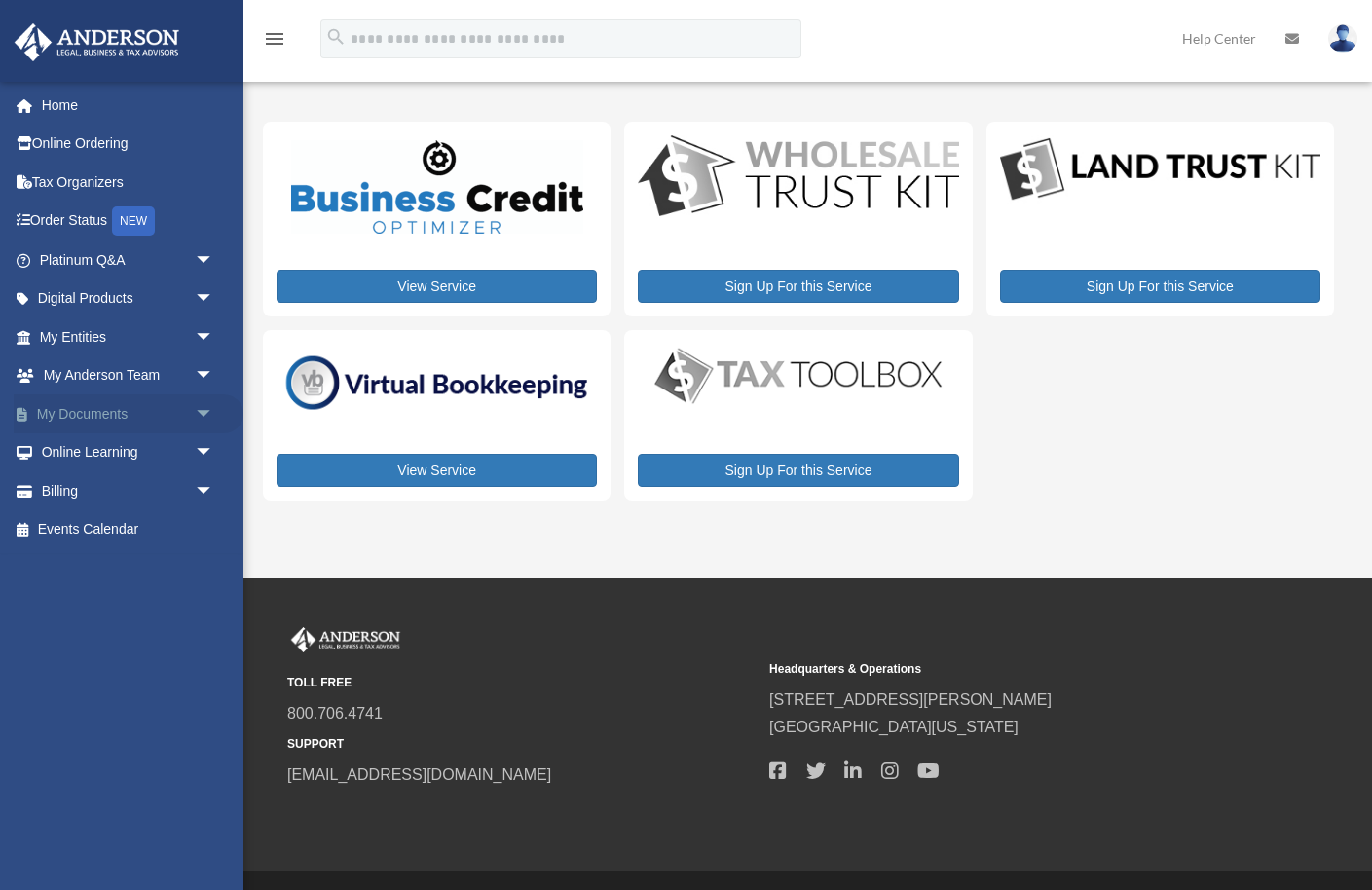
click at [204, 409] on span "arrow_drop_down" at bounding box center [213, 414] width 39 height 40
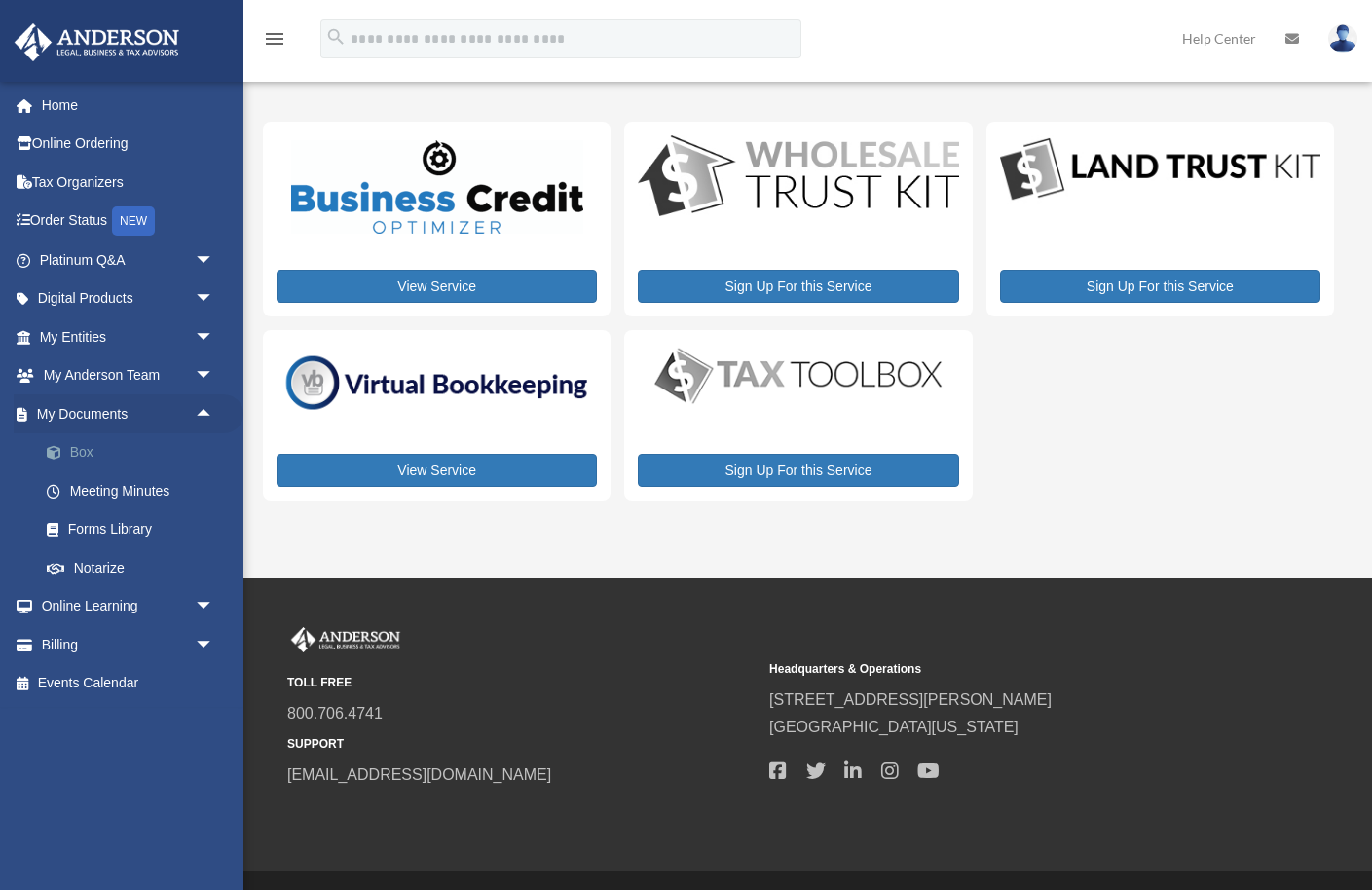
click at [84, 457] on link "Box" at bounding box center [136, 452] width 216 height 39
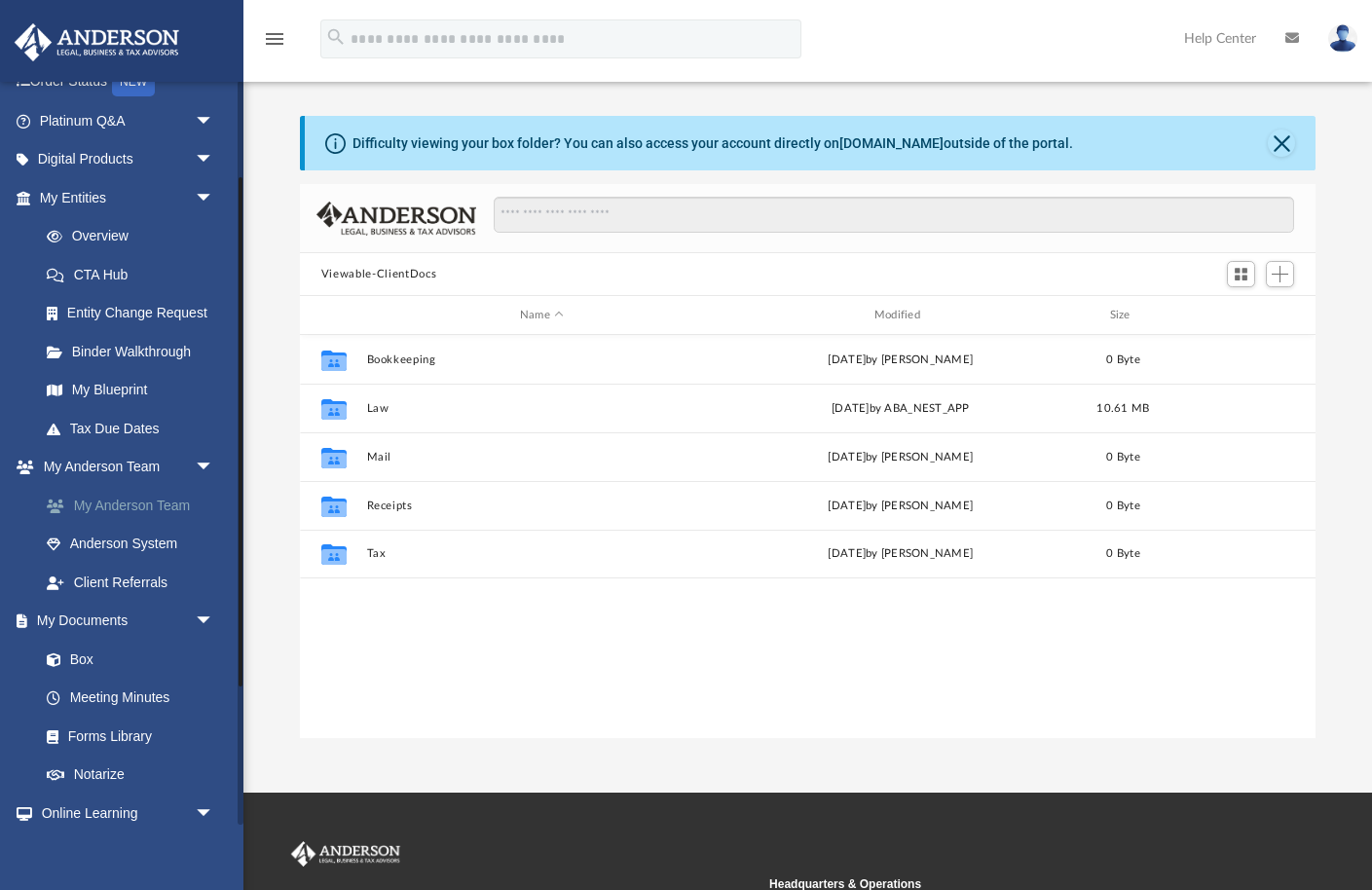
scroll to position [141, 0]
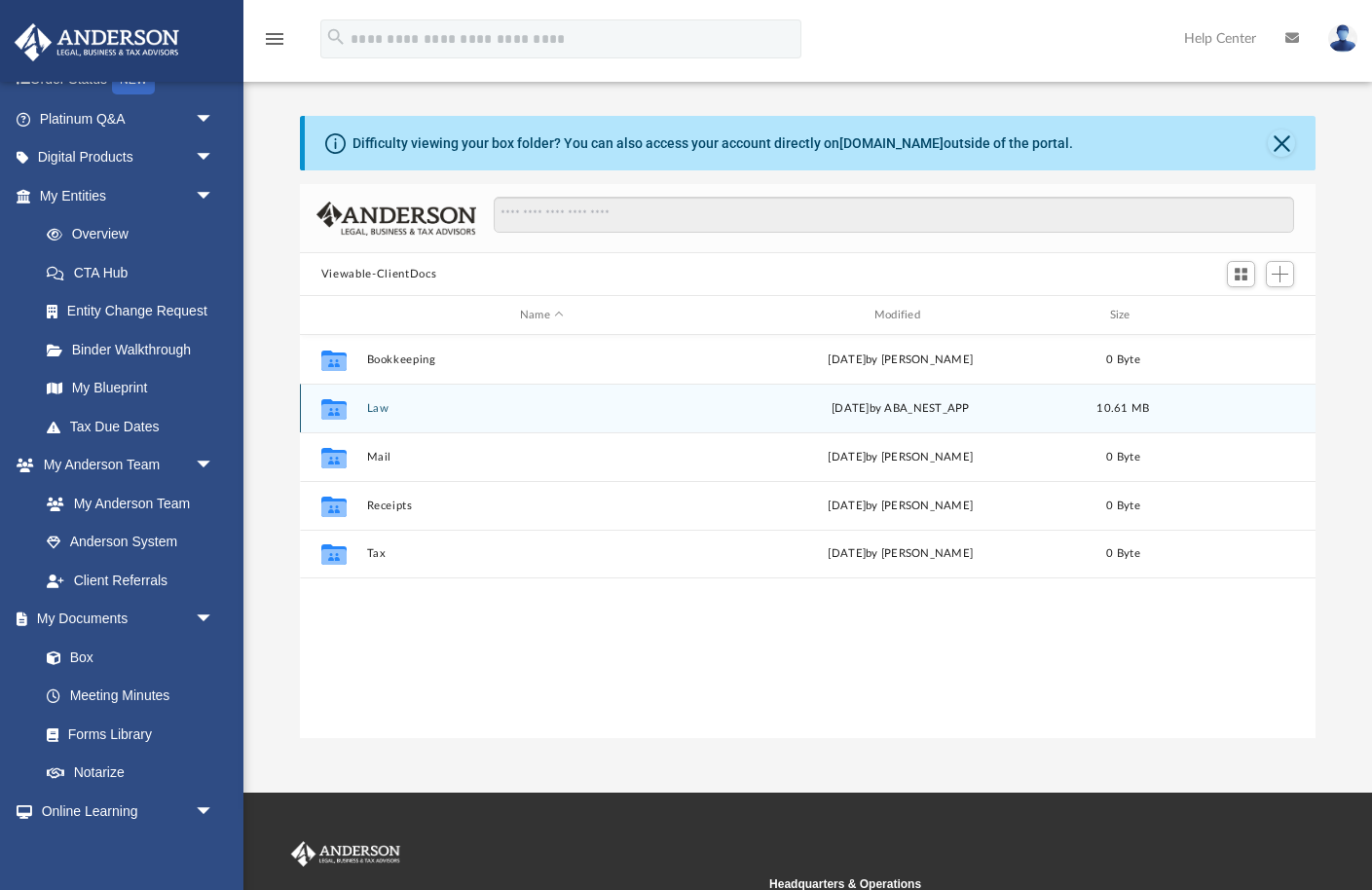
click at [375, 408] on button "Law" at bounding box center [541, 408] width 351 height 13
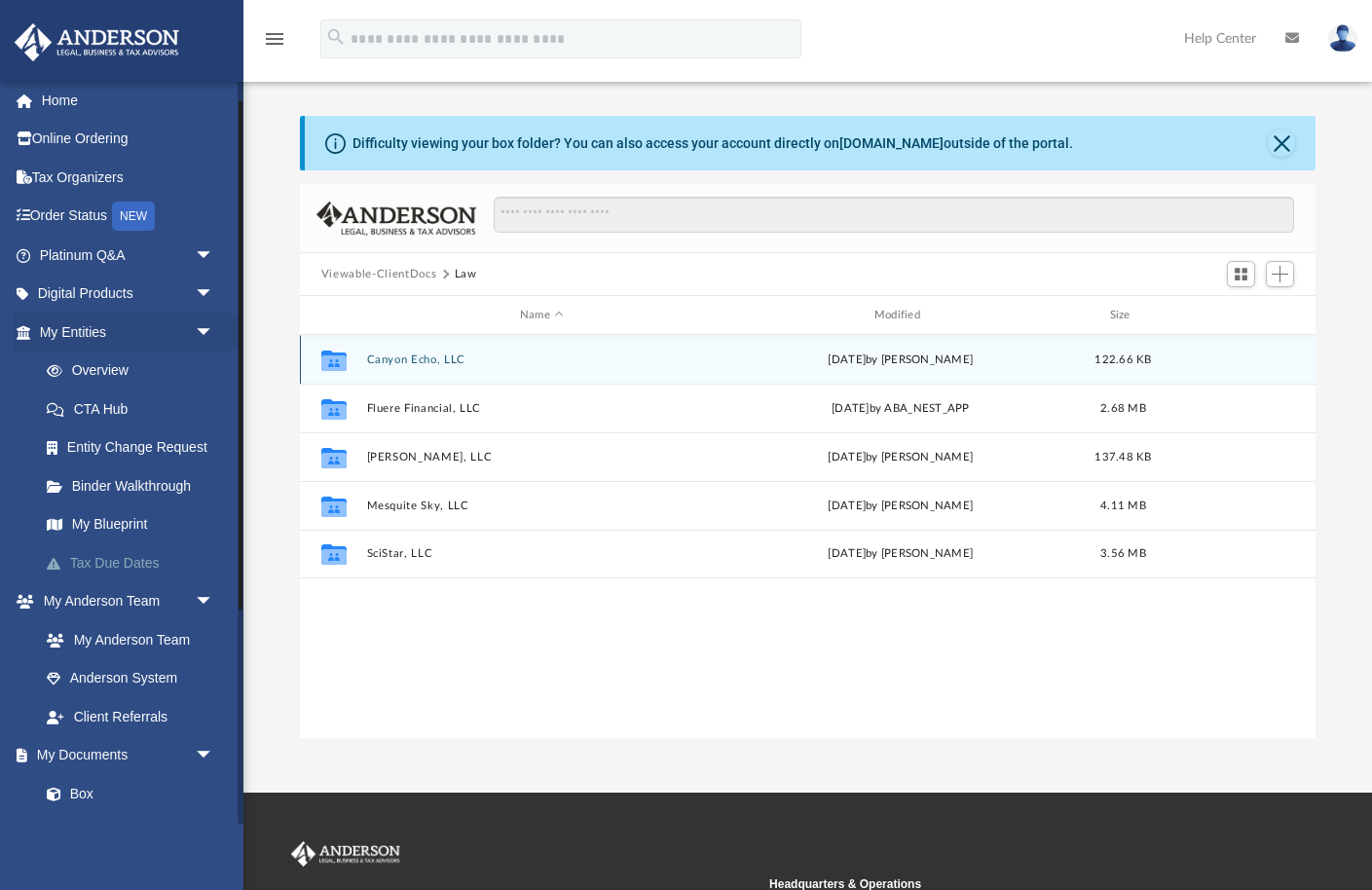
scroll to position [0, 0]
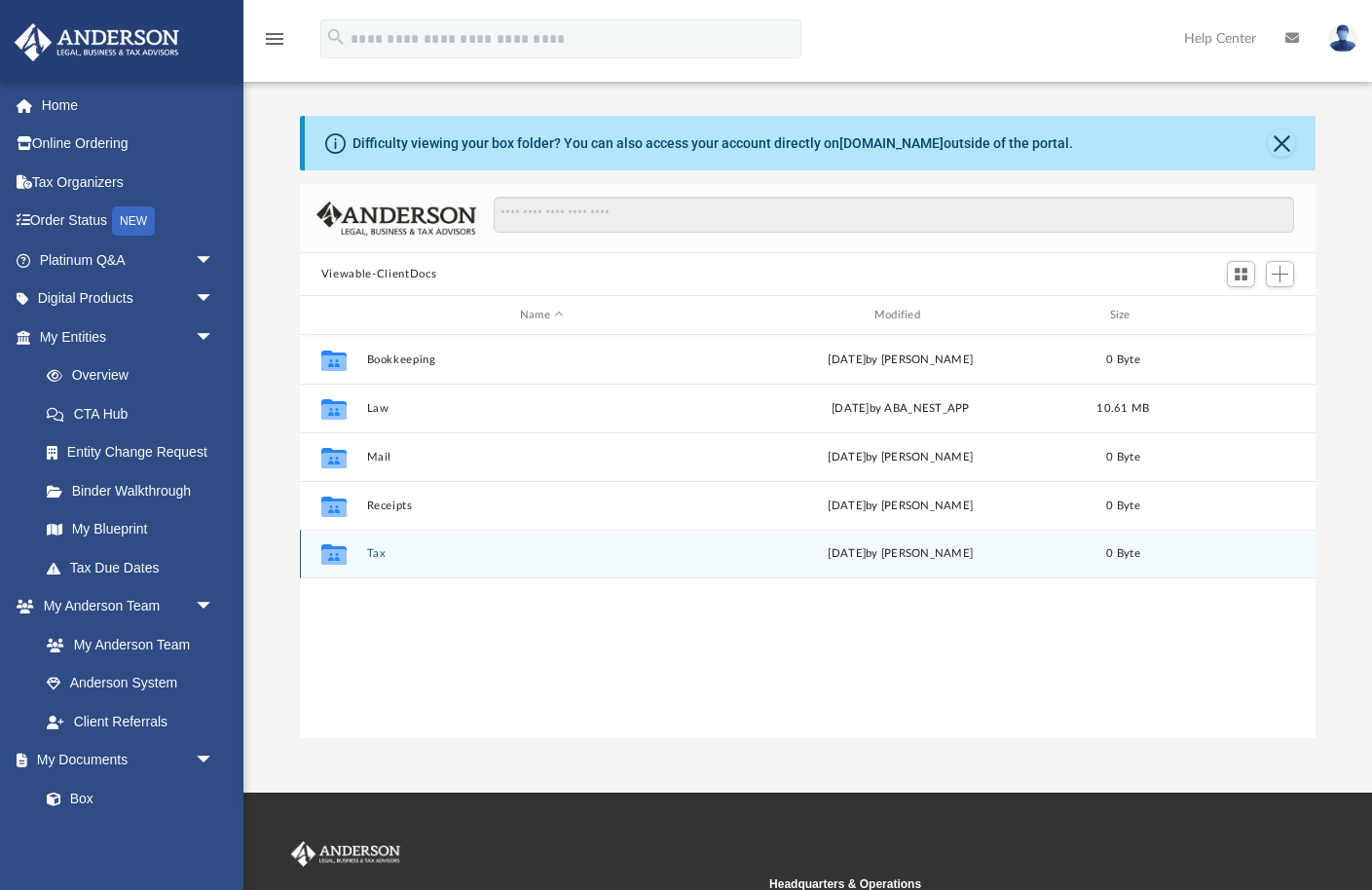
scroll to position [1, 1]
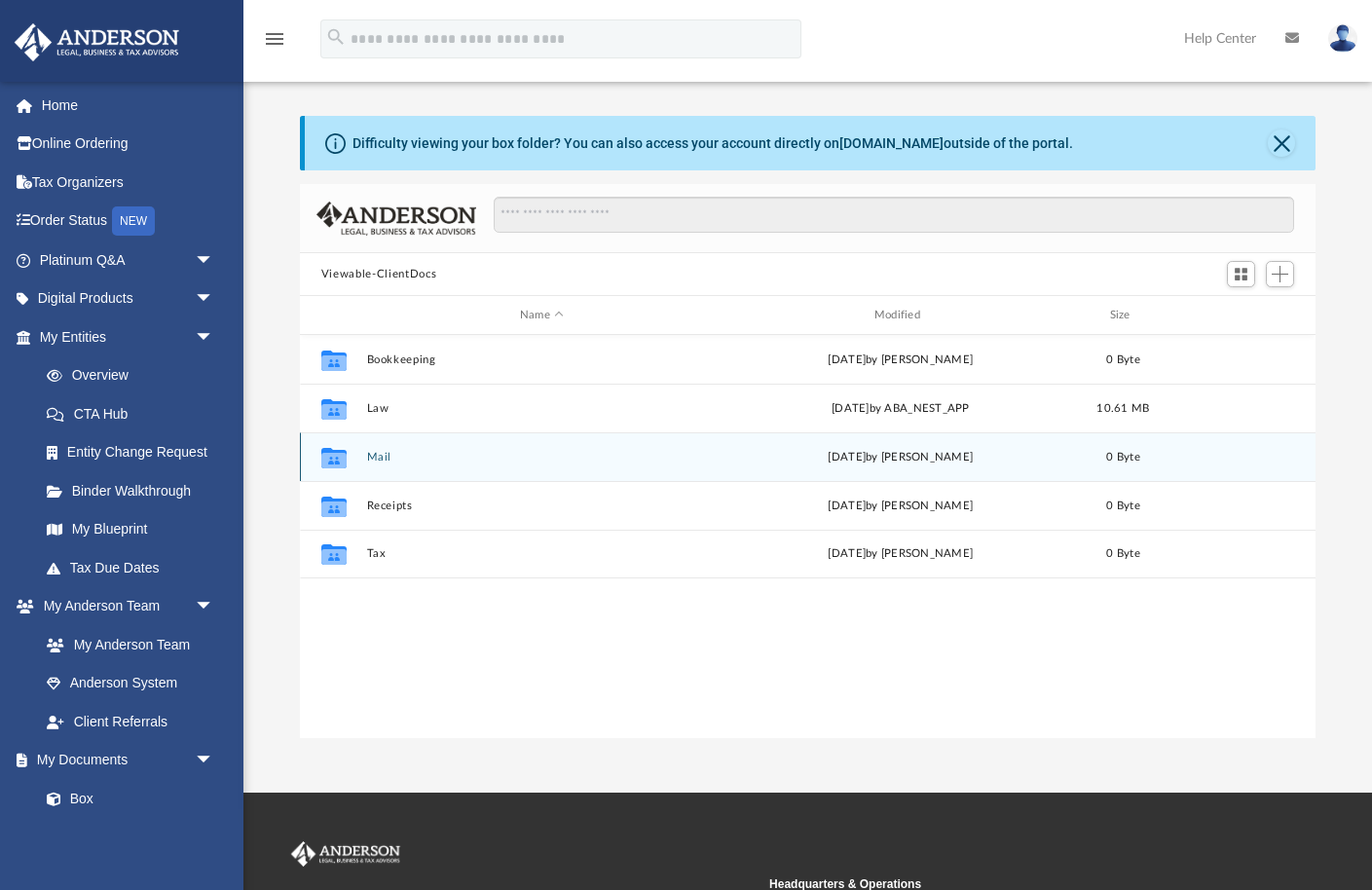
click at [332, 459] on icon "grid" at bounding box center [334, 460] width 26 height 16
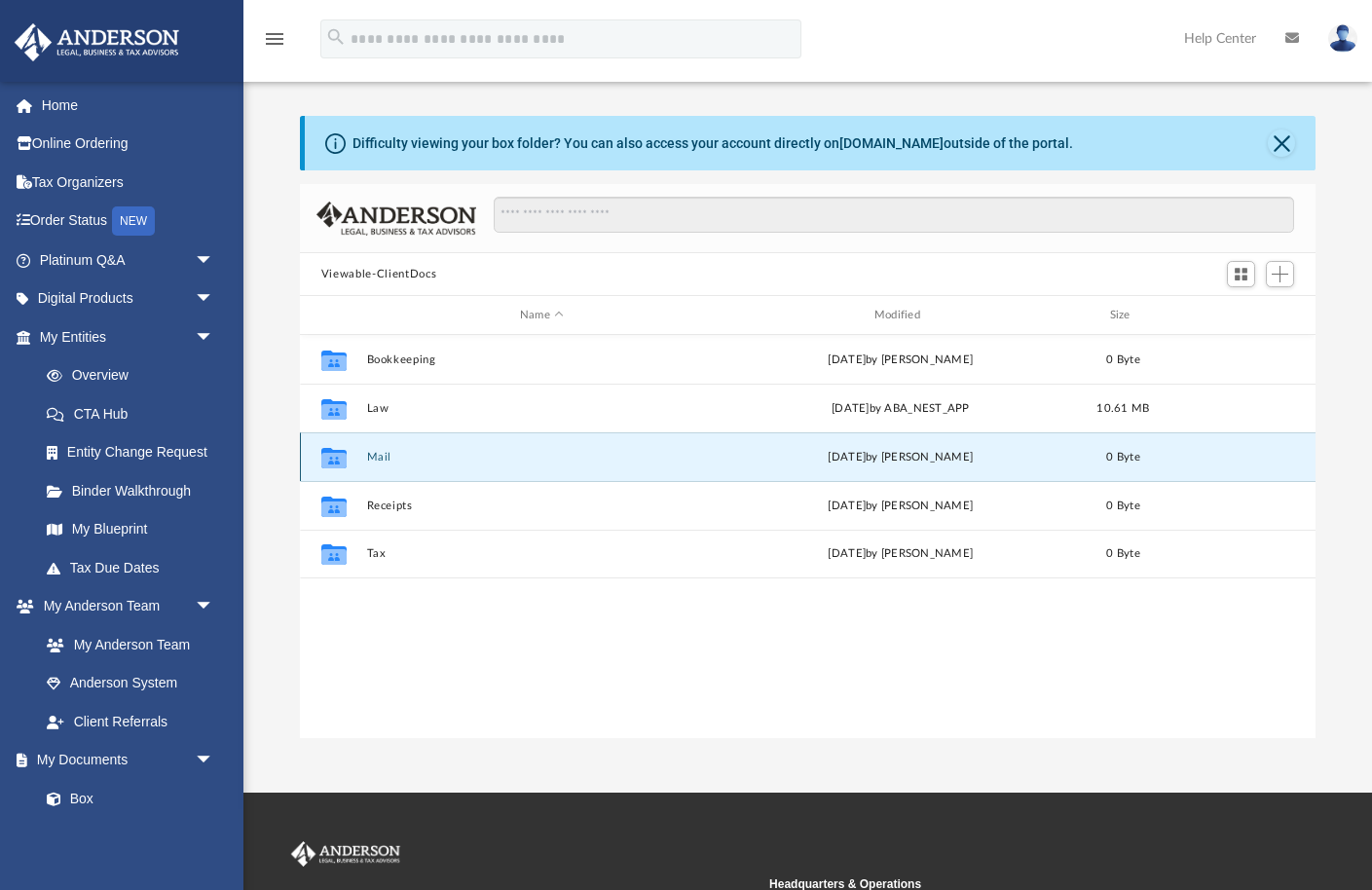
click at [376, 455] on button "Mail" at bounding box center [541, 457] width 351 height 13
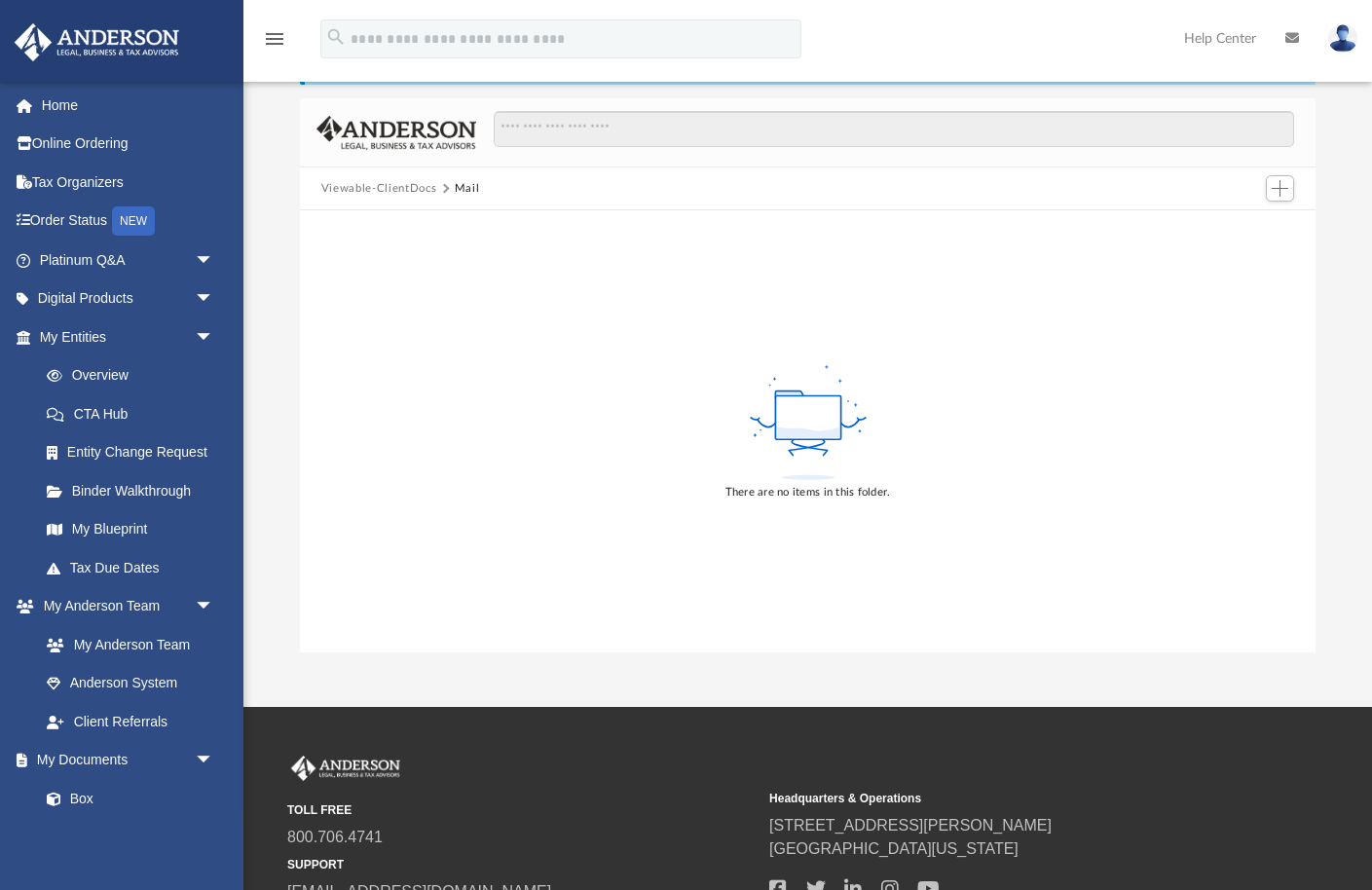
scroll to position [0, 0]
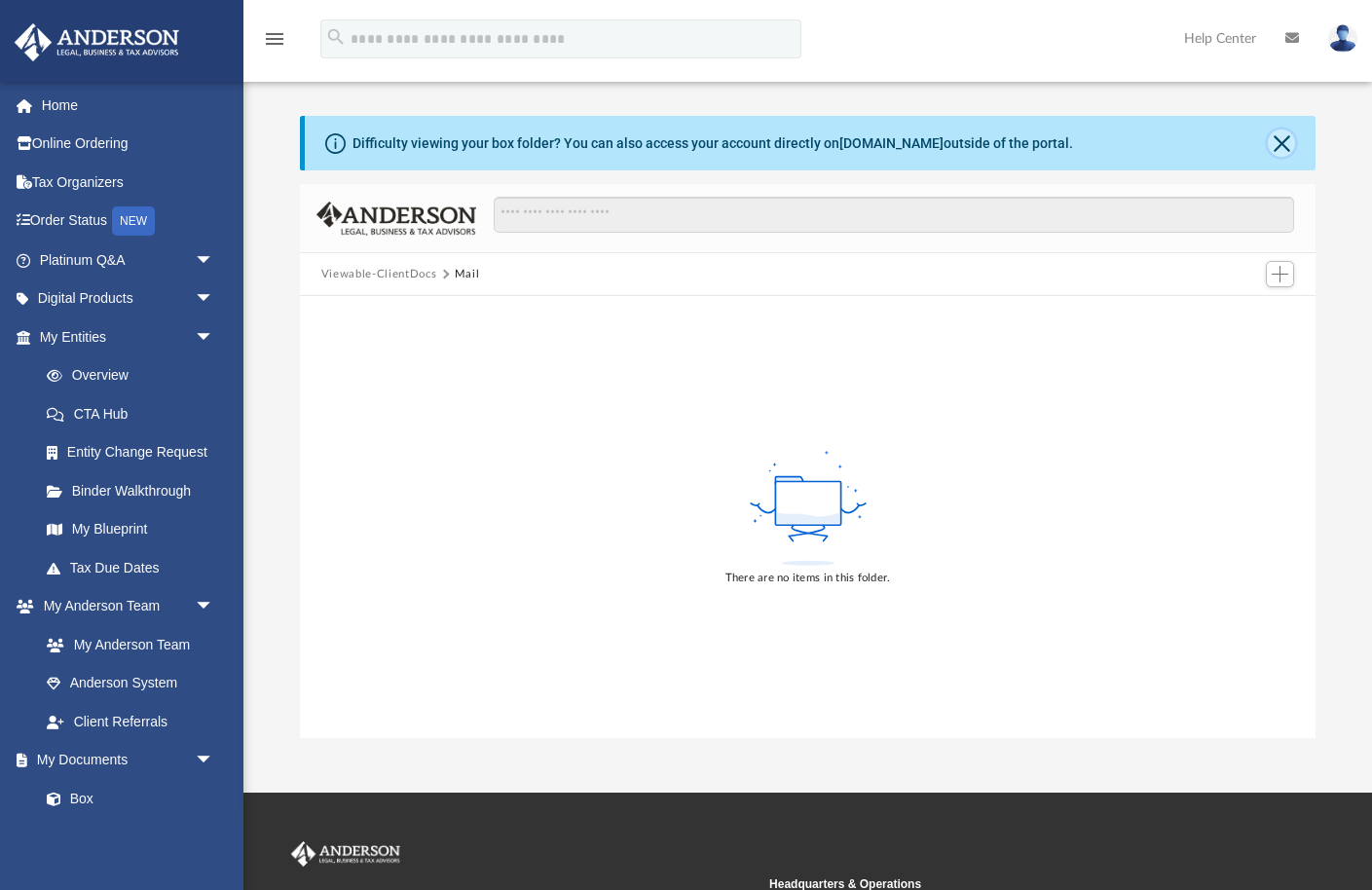
click at [1288, 141] on button "Close" at bounding box center [1282, 144] width 28 height 28
